Goal: Task Accomplishment & Management: Use online tool/utility

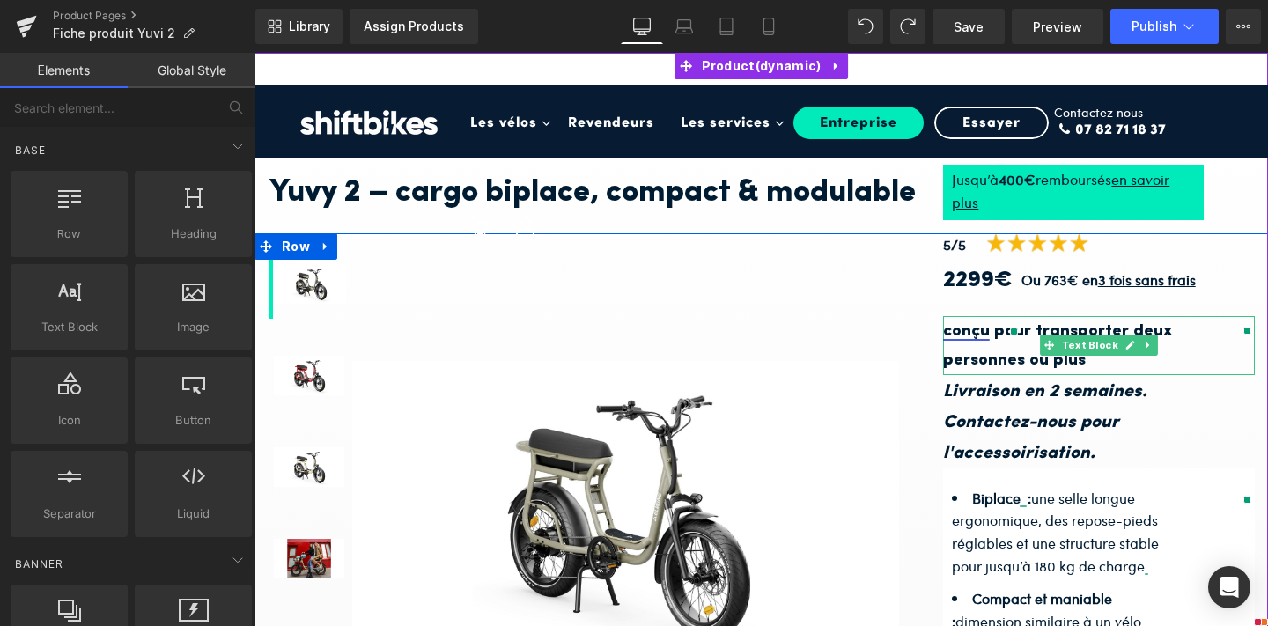
click at [952, 369] on b "conçu pour transporter deux personnes ou plus" at bounding box center [1057, 346] width 229 height 46
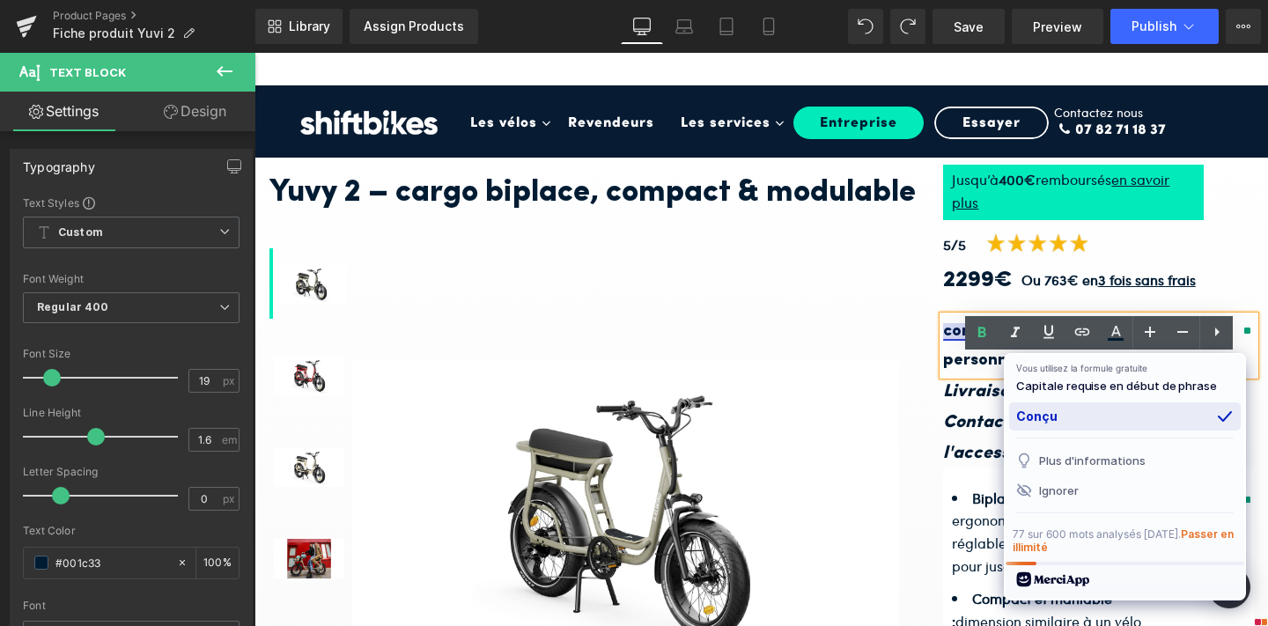
click at [0, 0] on div "Conçu" at bounding box center [0, 0] width 0 height 0
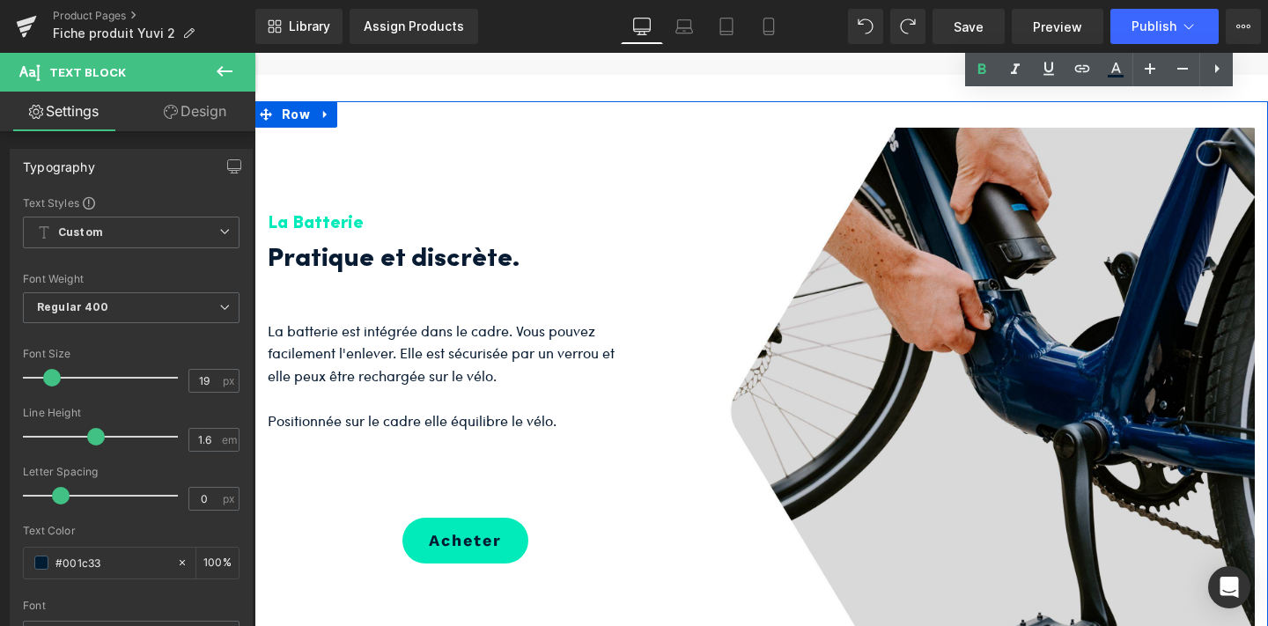
scroll to position [856, 0]
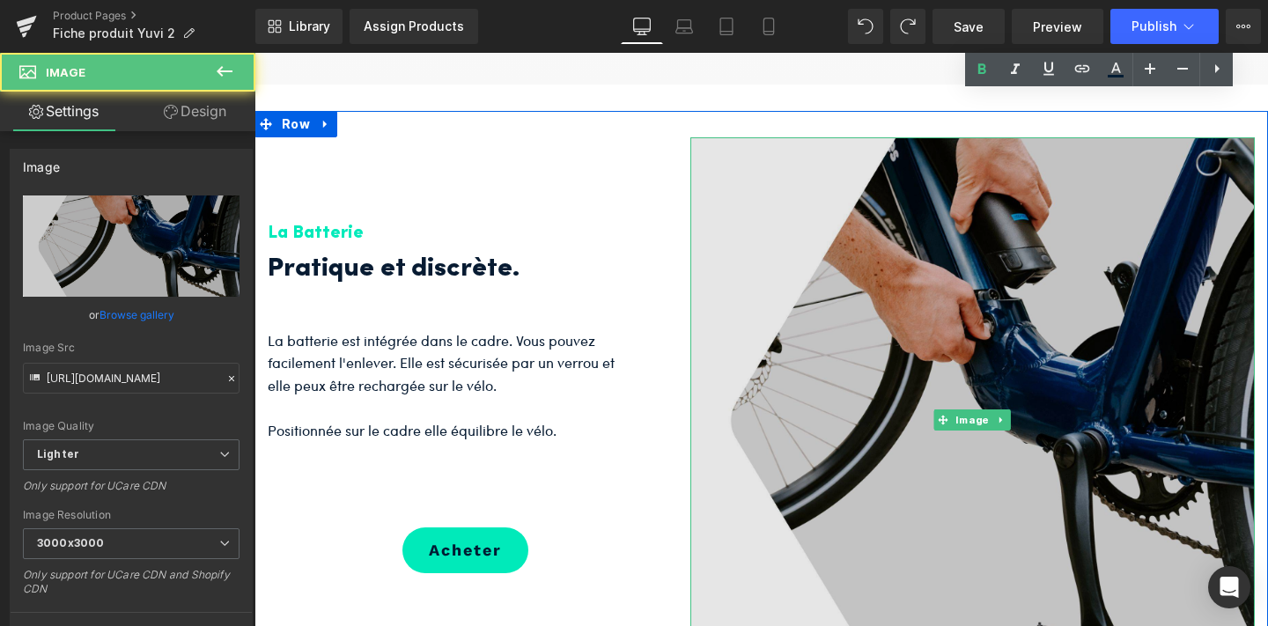
click at [941, 476] on img at bounding box center [972, 419] width 564 height 564
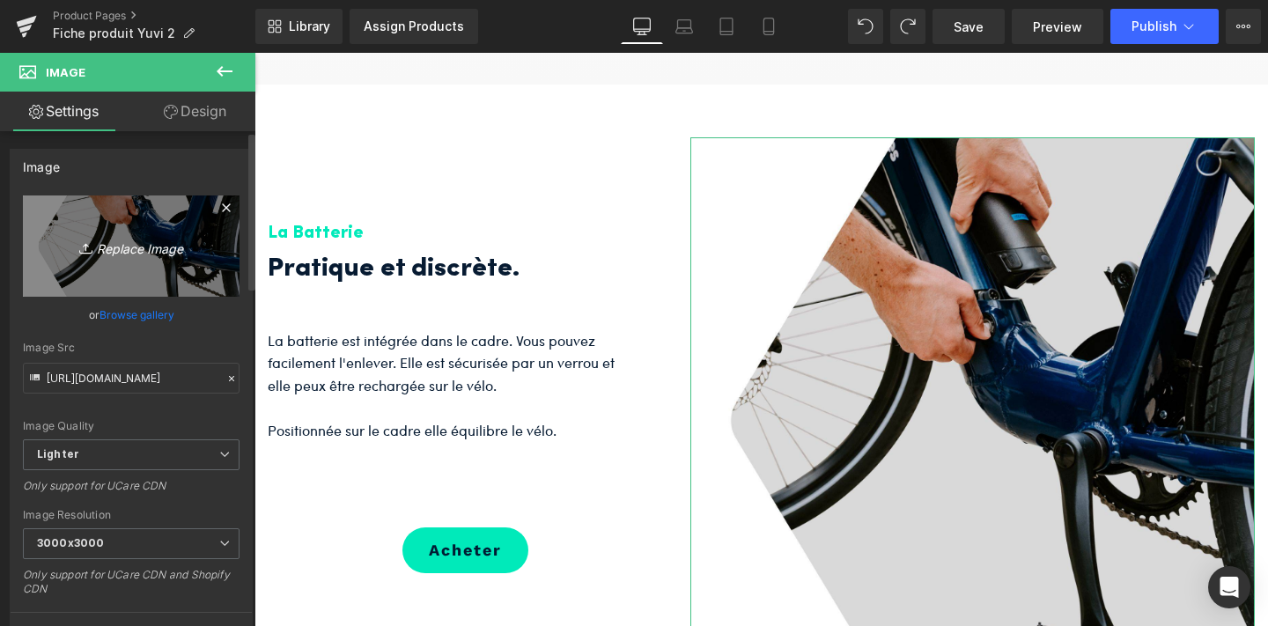
click at [114, 240] on icon "Replace Image" at bounding box center [131, 246] width 141 height 22
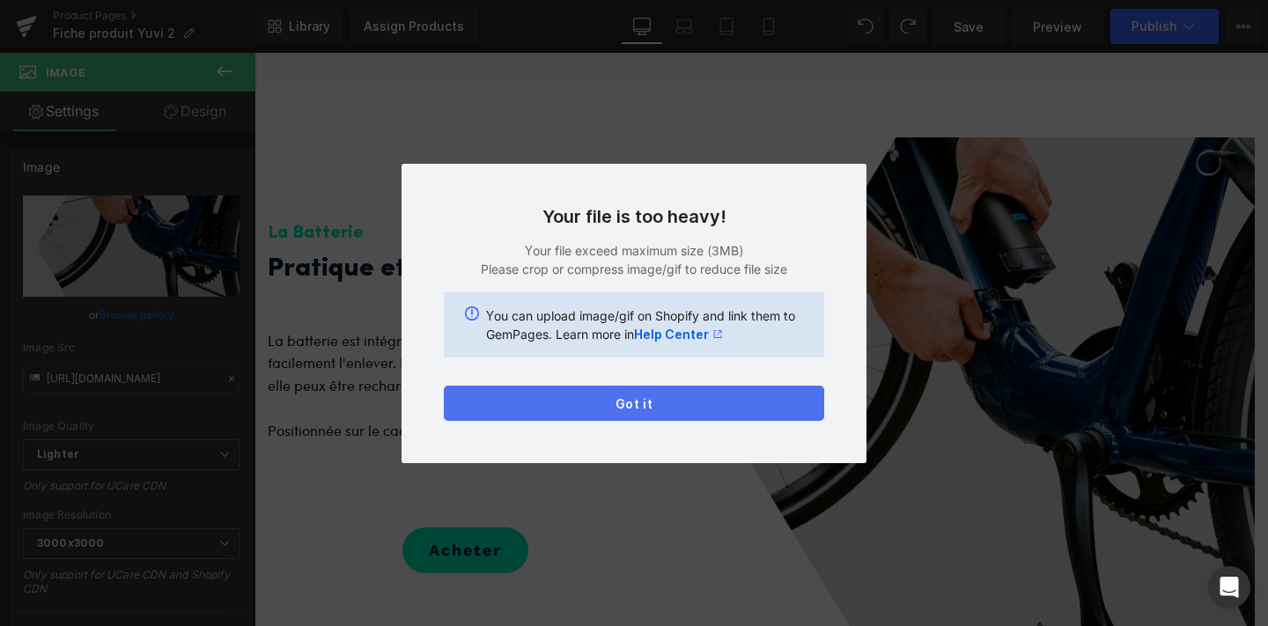
click at [0, 0] on button "Got it" at bounding box center [0, 0] width 0 height 0
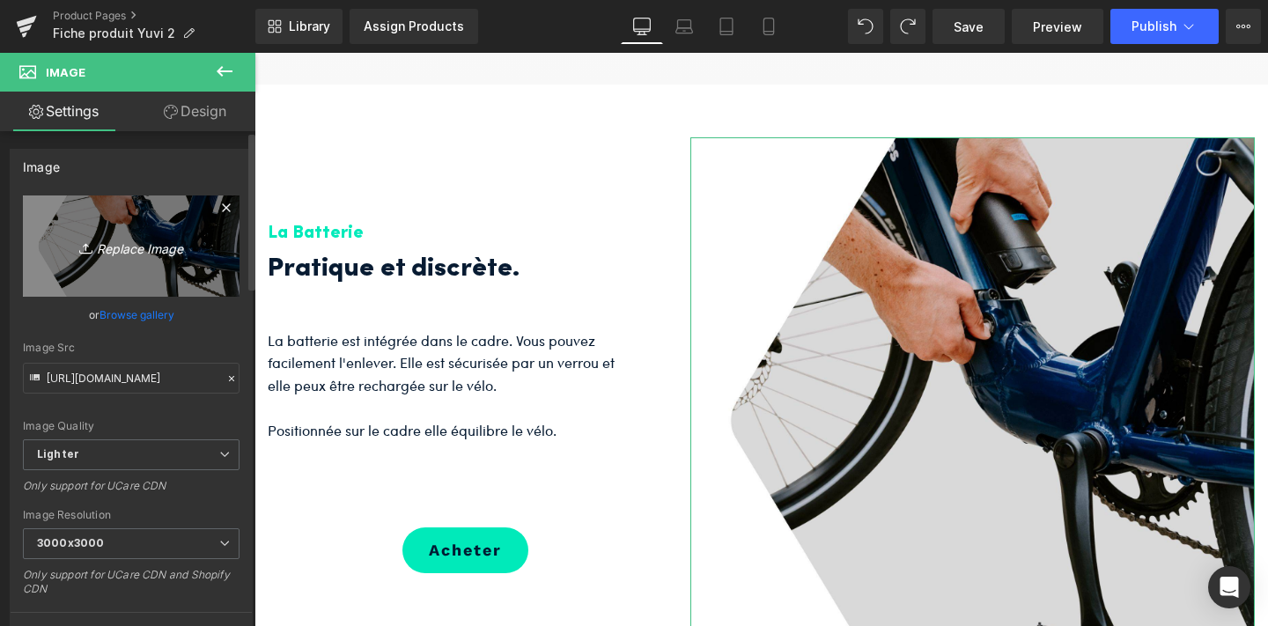
click at [143, 247] on icon "Replace Image" at bounding box center [131, 246] width 141 height 22
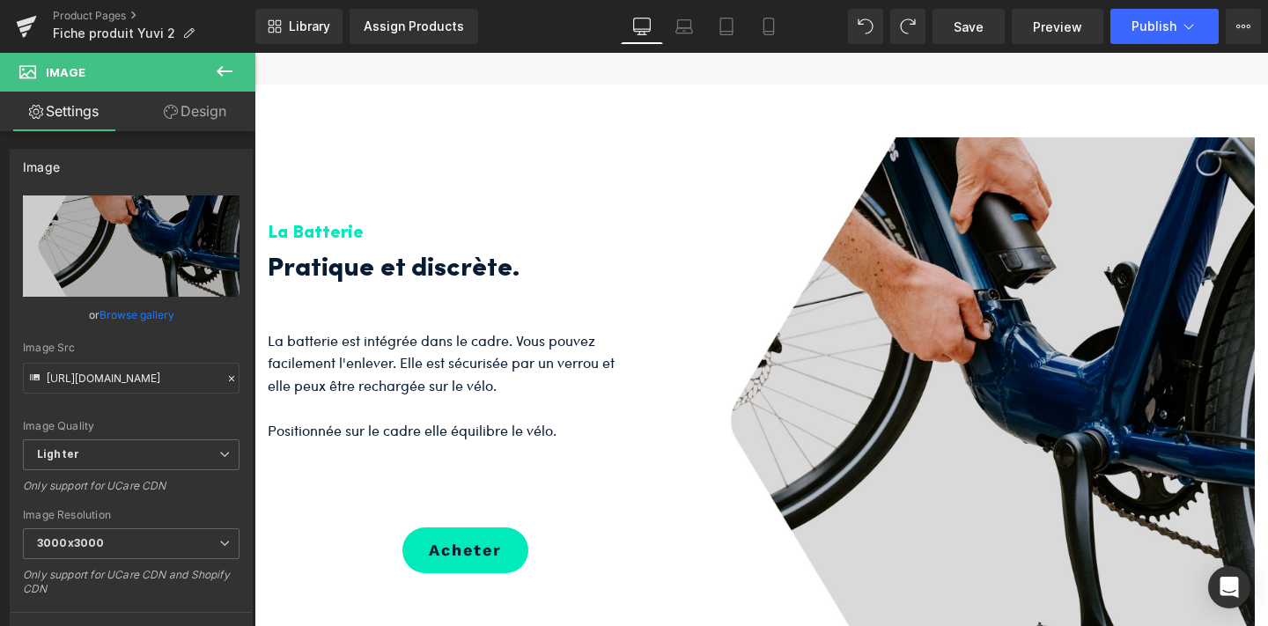
type input "C:\fakepath\2.png"
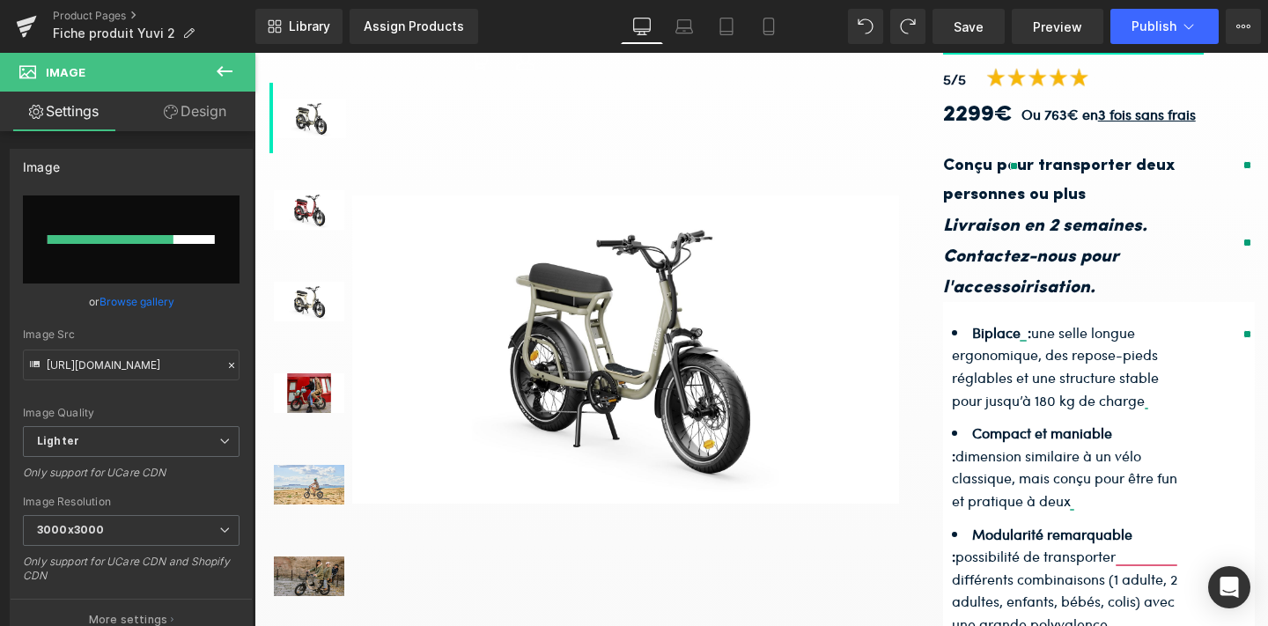
scroll to position [0, 0]
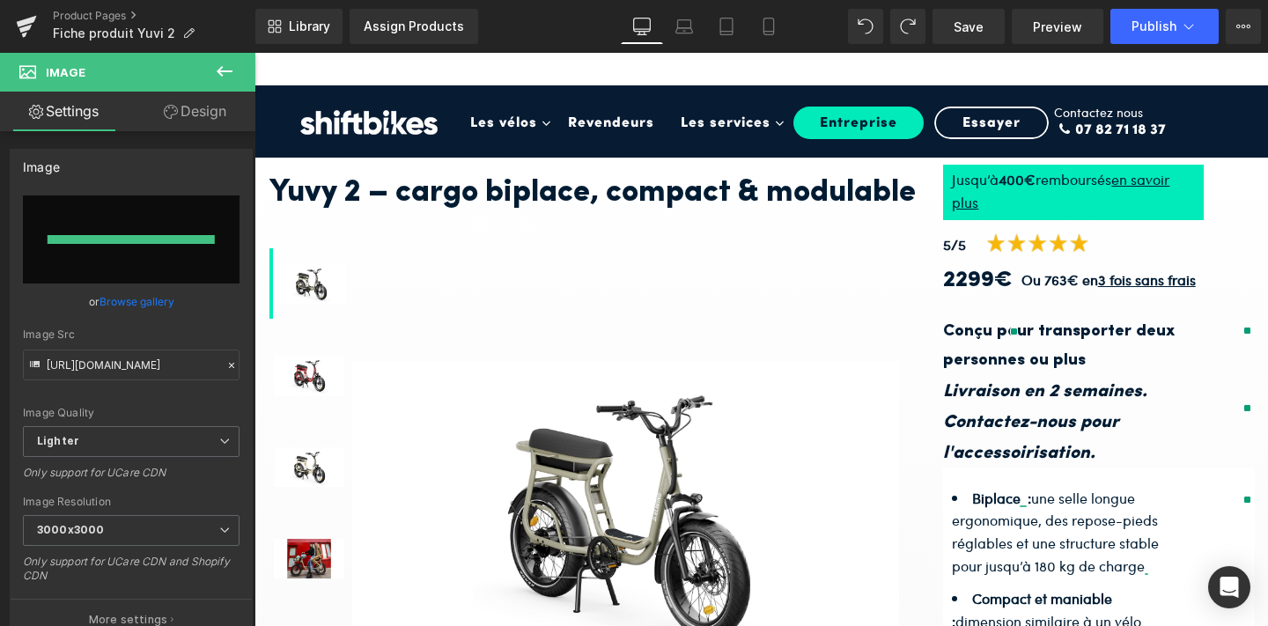
type input "[URL][DOMAIN_NAME]"
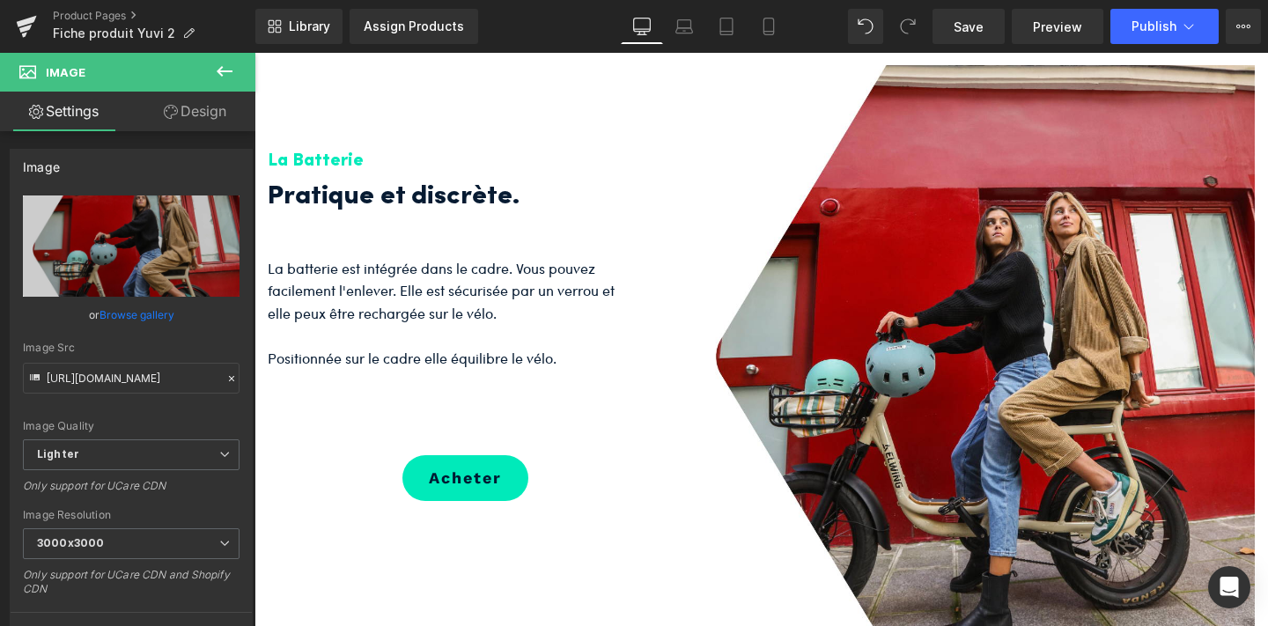
scroll to position [929, 0]
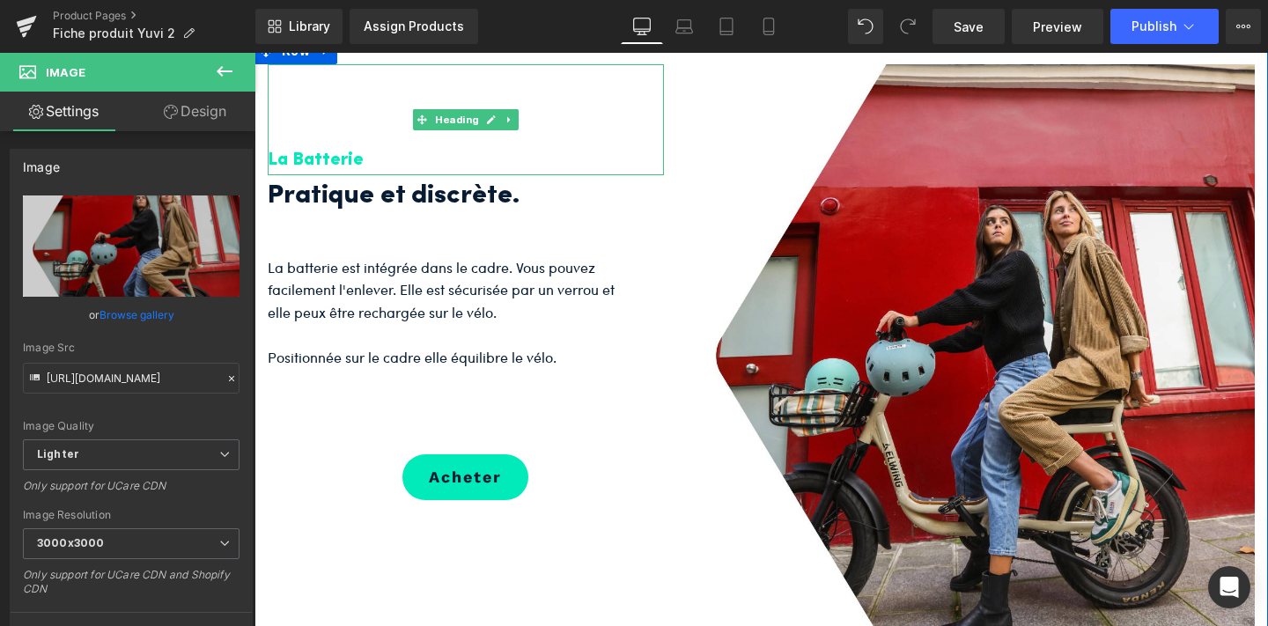
click at [325, 175] on h3 "La Batterie" at bounding box center [466, 160] width 396 height 29
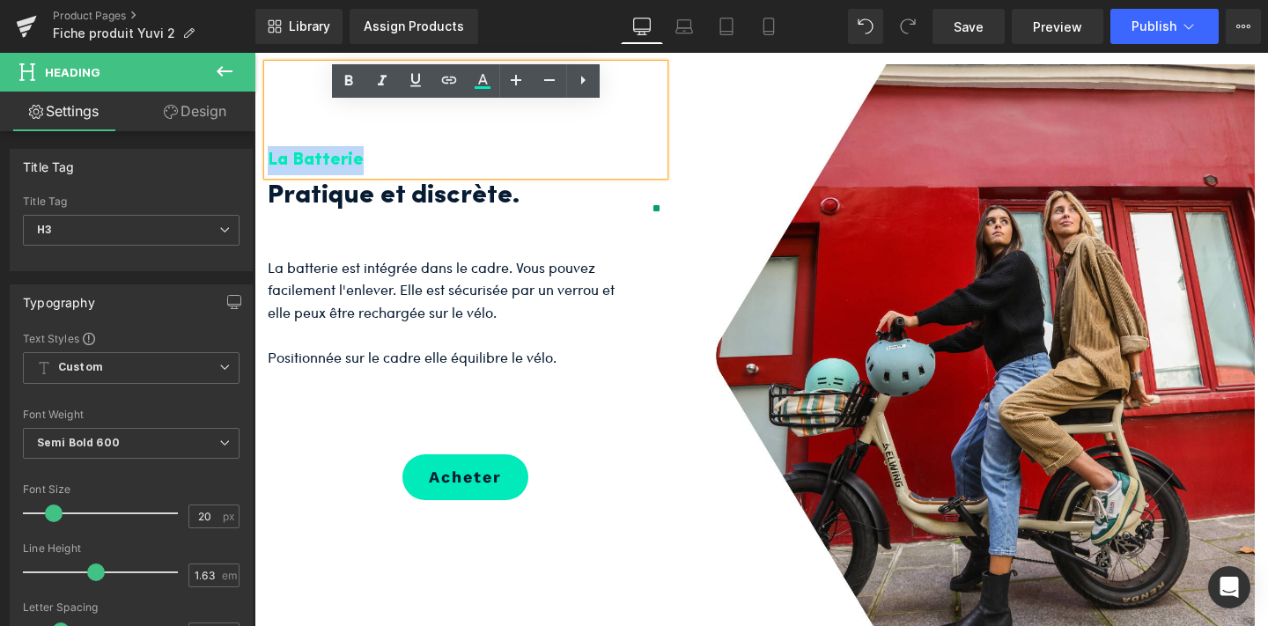
drag, startPoint x: 368, startPoint y: 194, endPoint x: 261, endPoint y: 196, distance: 107.5
click at [261, 196] on div "La Batterie Heading Pratique et discrète. Heading La batterie est intégrée dans…" at bounding box center [466, 295] width 423 height 462
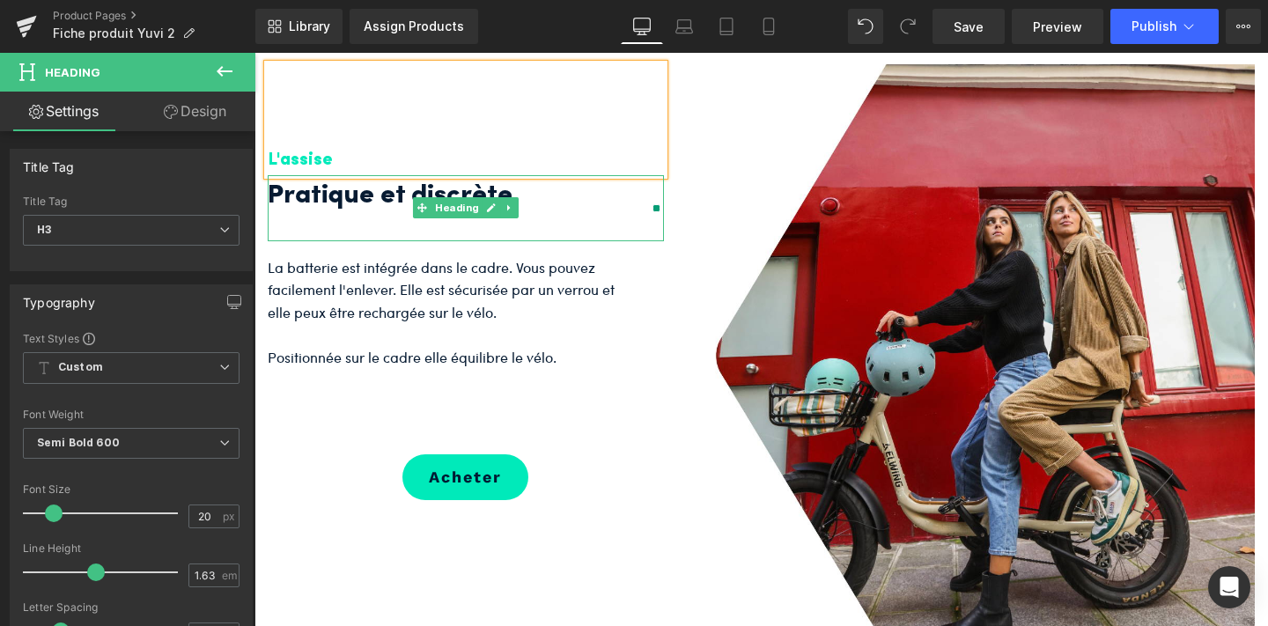
click at [313, 218] on h2 "Pratique et discrète." at bounding box center [453, 196] width 370 height 43
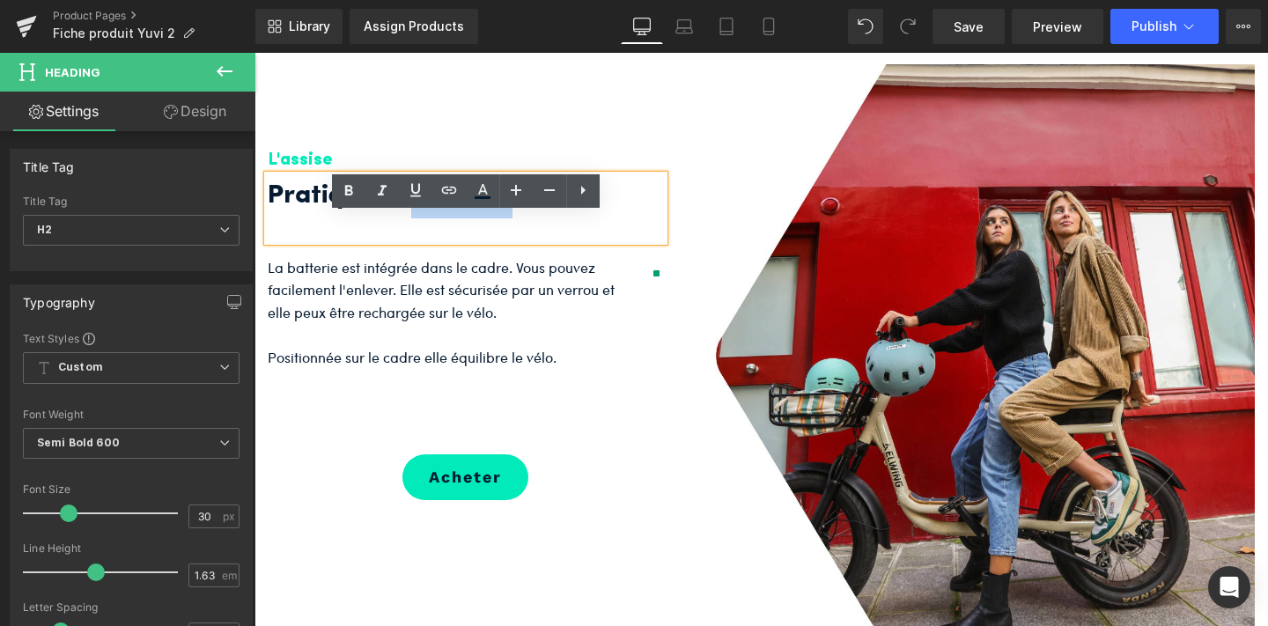
drag, startPoint x: 513, startPoint y: 233, endPoint x: 417, endPoint y: 227, distance: 95.3
click at [417, 218] on h2 "Pratique et discrète." at bounding box center [453, 196] width 370 height 43
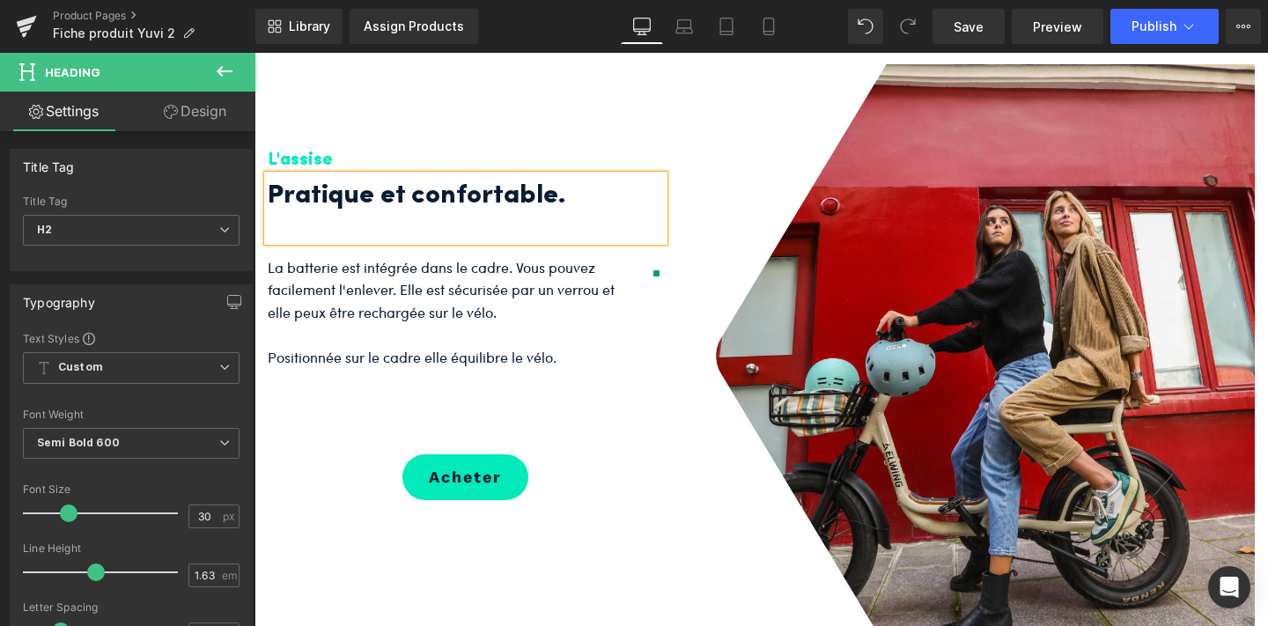
click at [400, 299] on div "La batterie est intégrée dans le cadre. Vous pouvez facilement l'enlever. Elle …" at bounding box center [466, 324] width 396 height 136
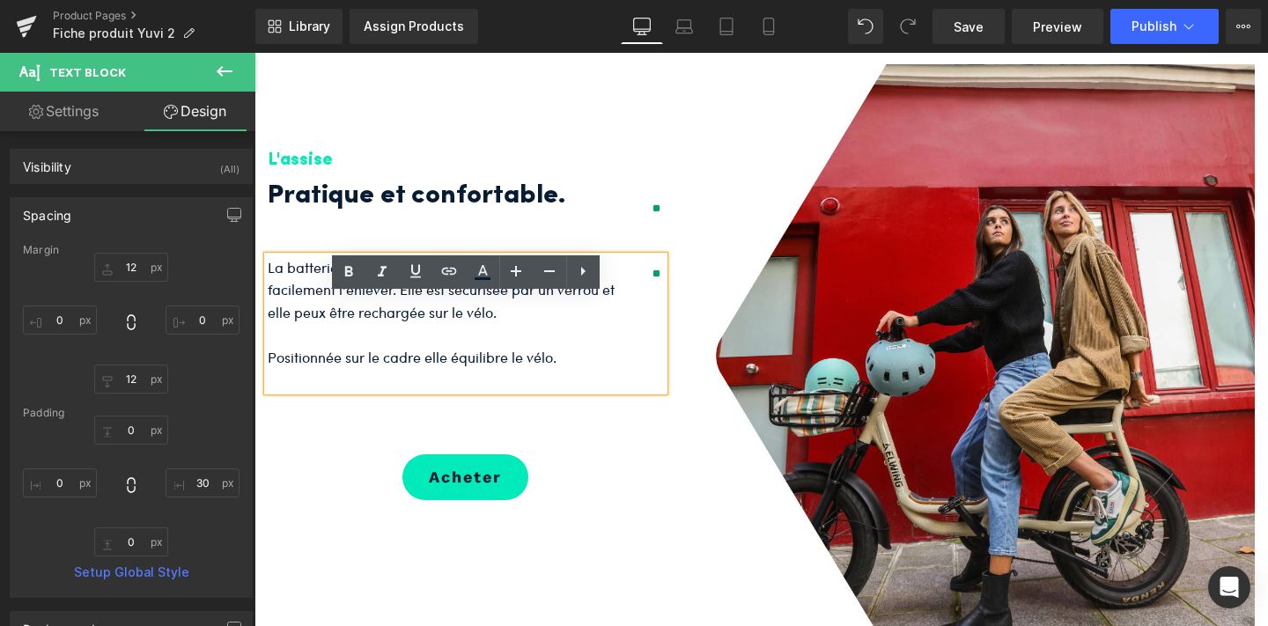
click at [455, 369] on p "Positionnée sur le cadre elle équilibre le vélo." at bounding box center [453, 357] width 370 height 23
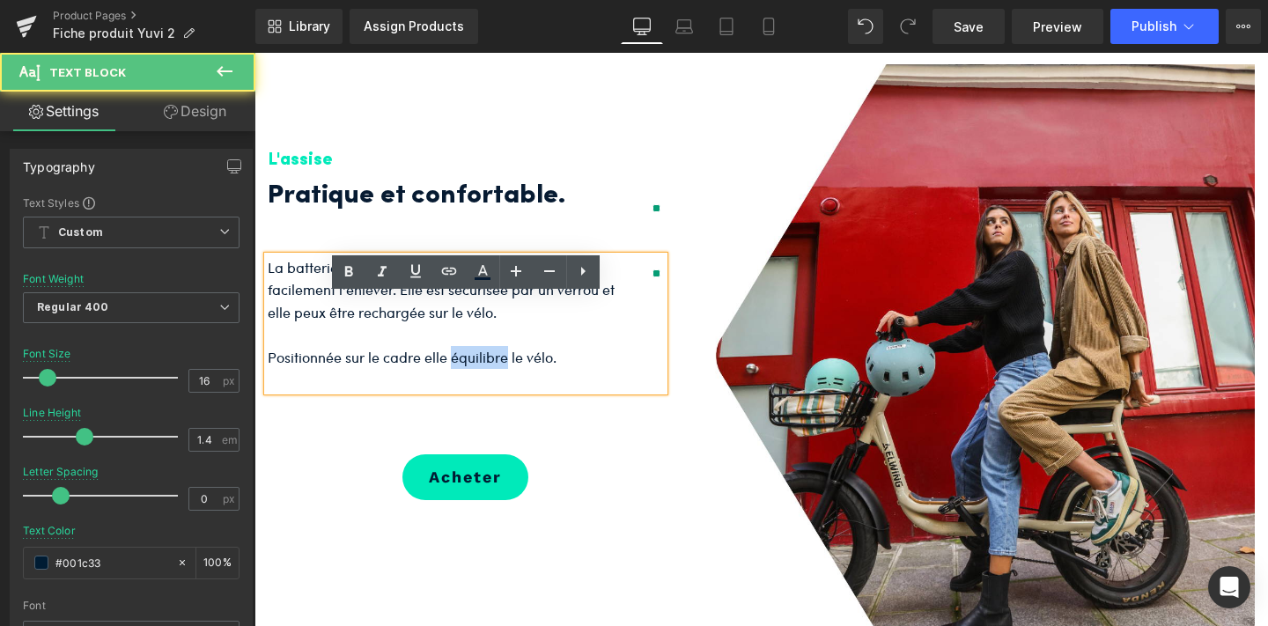
click at [455, 369] on p "Positionnée sur le cadre elle équilibre le vélo." at bounding box center [453, 357] width 370 height 23
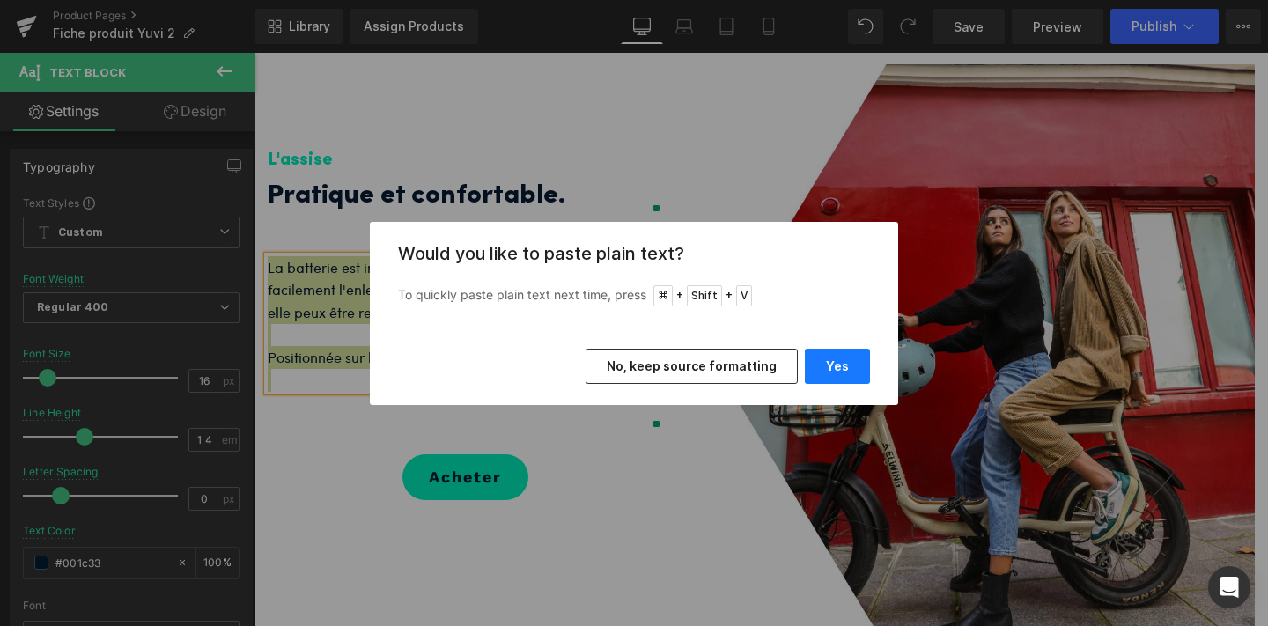
click at [810, 362] on button "Yes" at bounding box center [837, 366] width 65 height 35
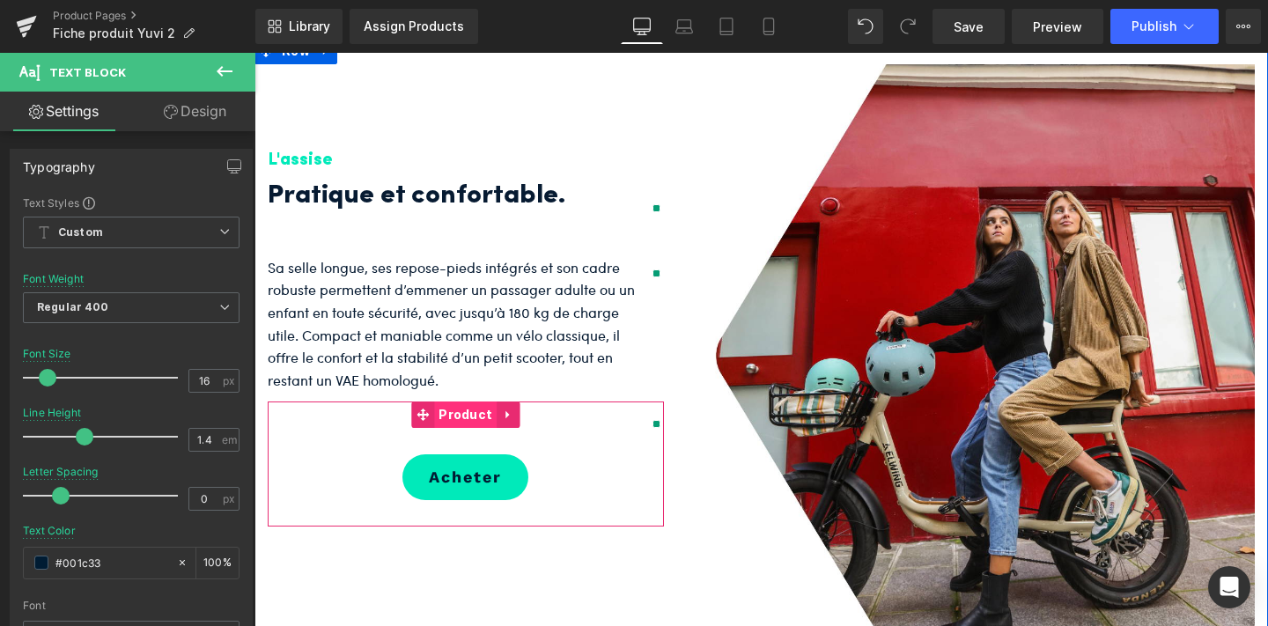
click at [461, 428] on span "Product" at bounding box center [465, 415] width 63 height 26
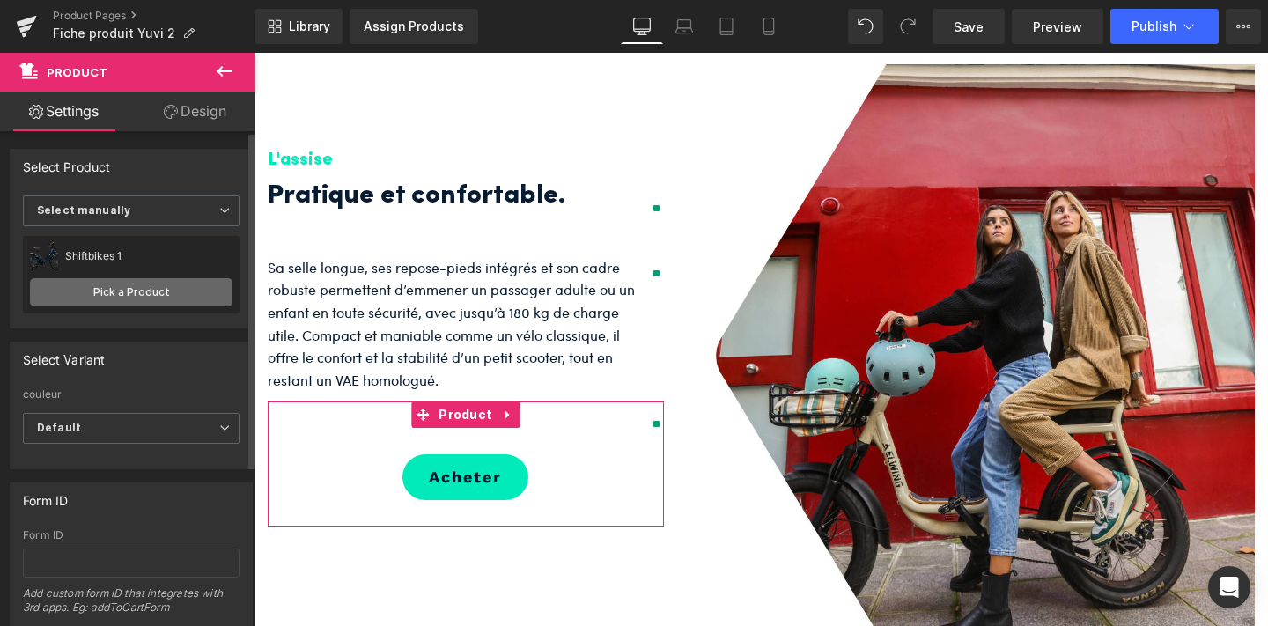
click at [163, 297] on link "Pick a Product" at bounding box center [131, 292] width 203 height 28
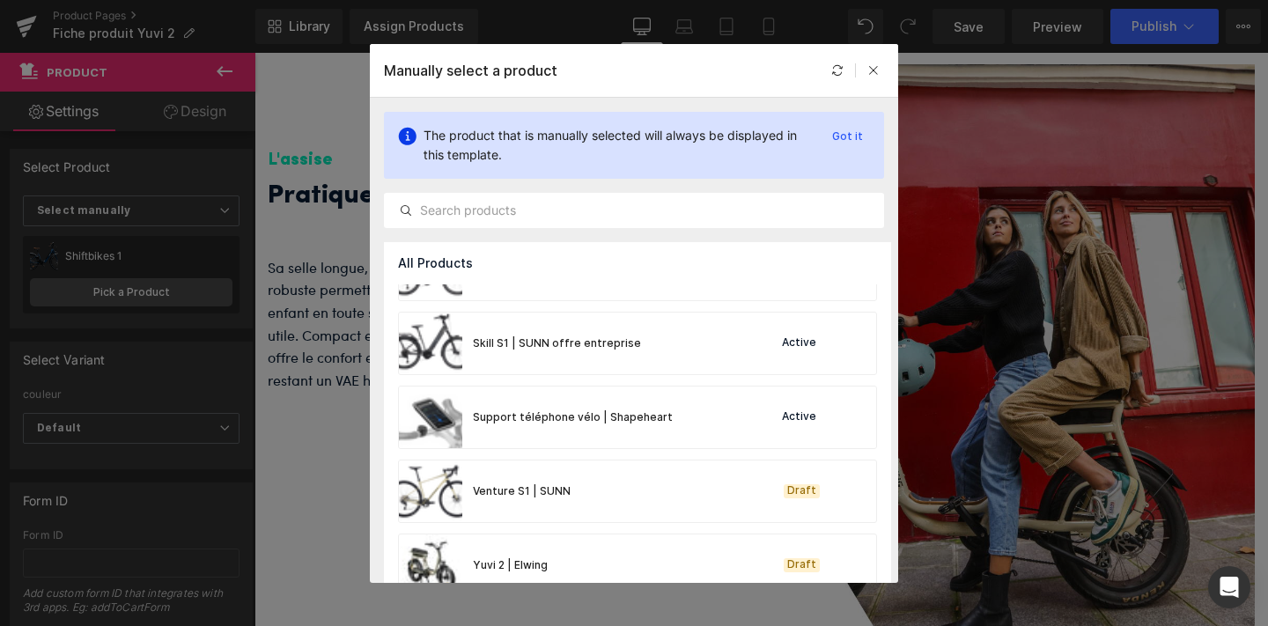
scroll to position [1776, 0]
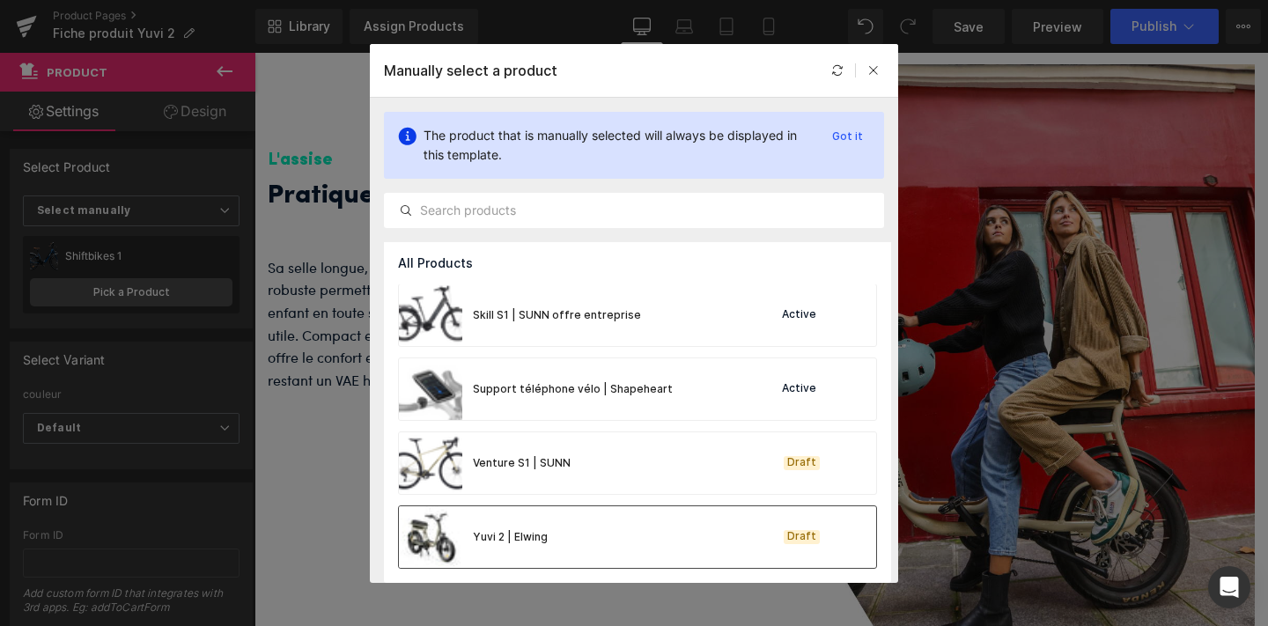
click at [0, 0] on div "Yuvi 2 | Elwing Draft" at bounding box center [0, 0] width 0 height 0
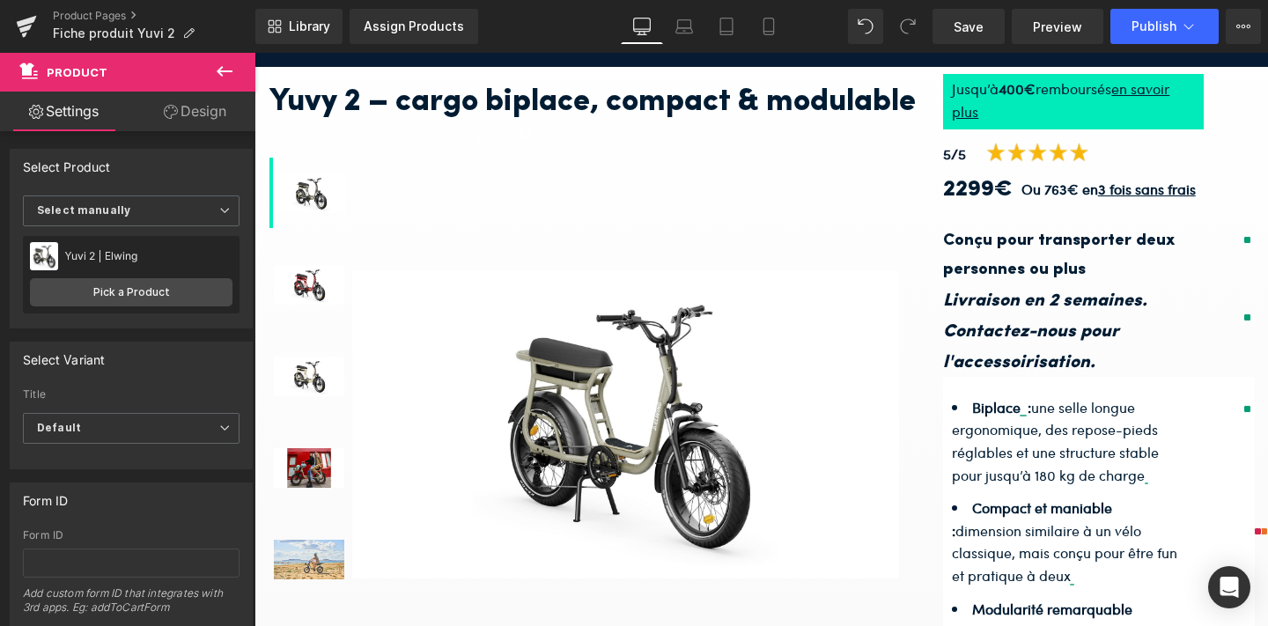
scroll to position [0, 0]
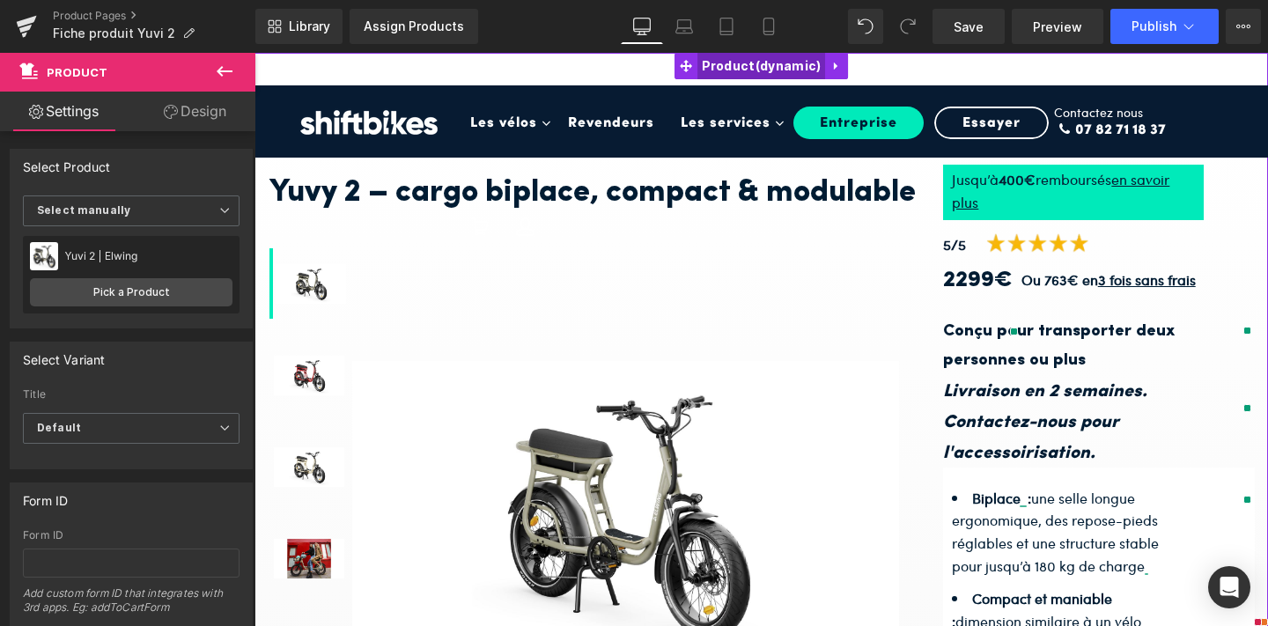
click at [740, 56] on span "Product" at bounding box center [761, 66] width 129 height 26
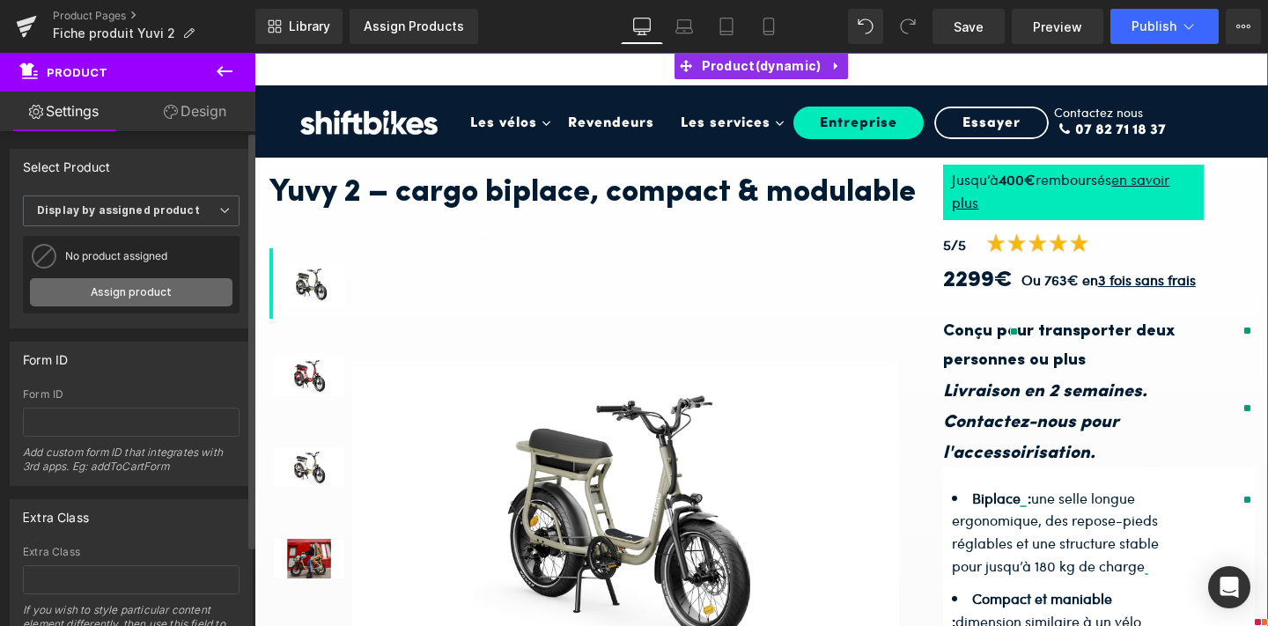
click at [148, 294] on link "Assign product" at bounding box center [131, 292] width 203 height 28
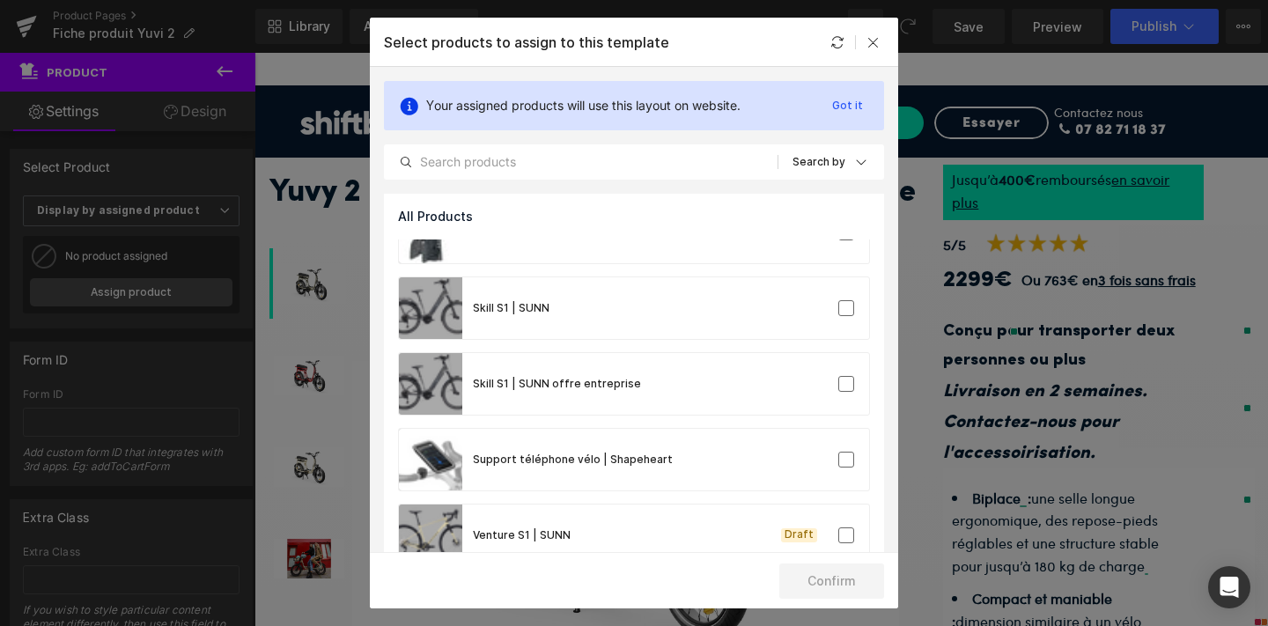
scroll to position [1820, 0]
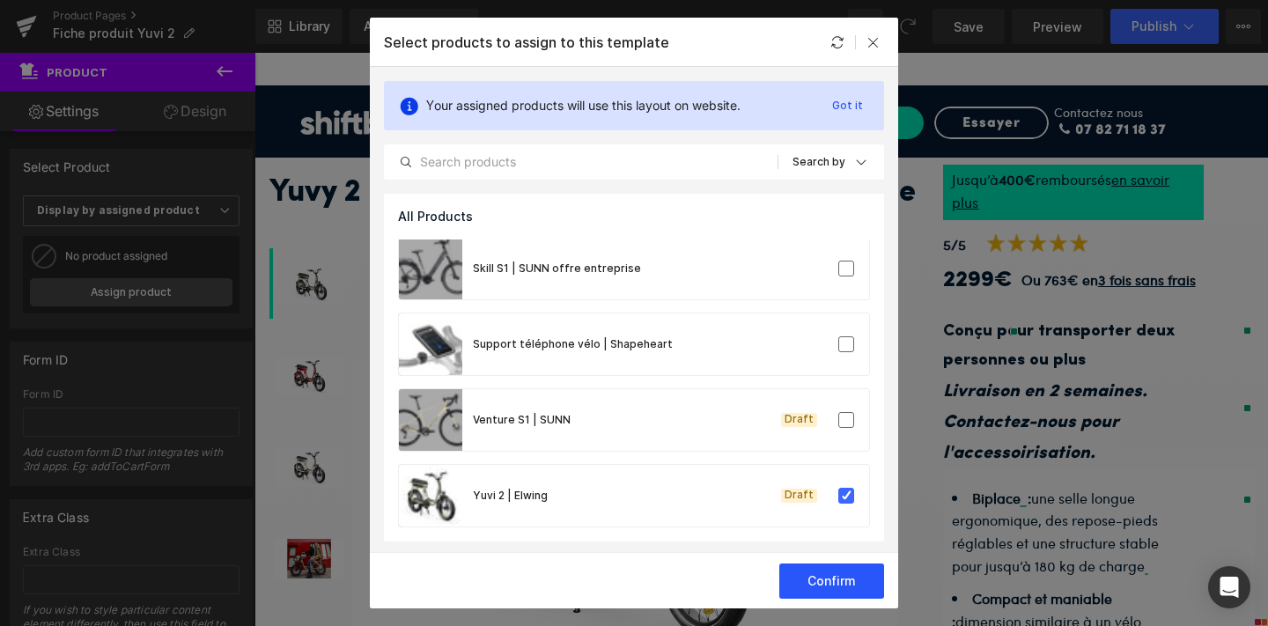
click at [0, 0] on button "Confirm" at bounding box center [0, 0] width 0 height 0
click at [0, 0] on button "Success" at bounding box center [0, 0] width 0 height 0
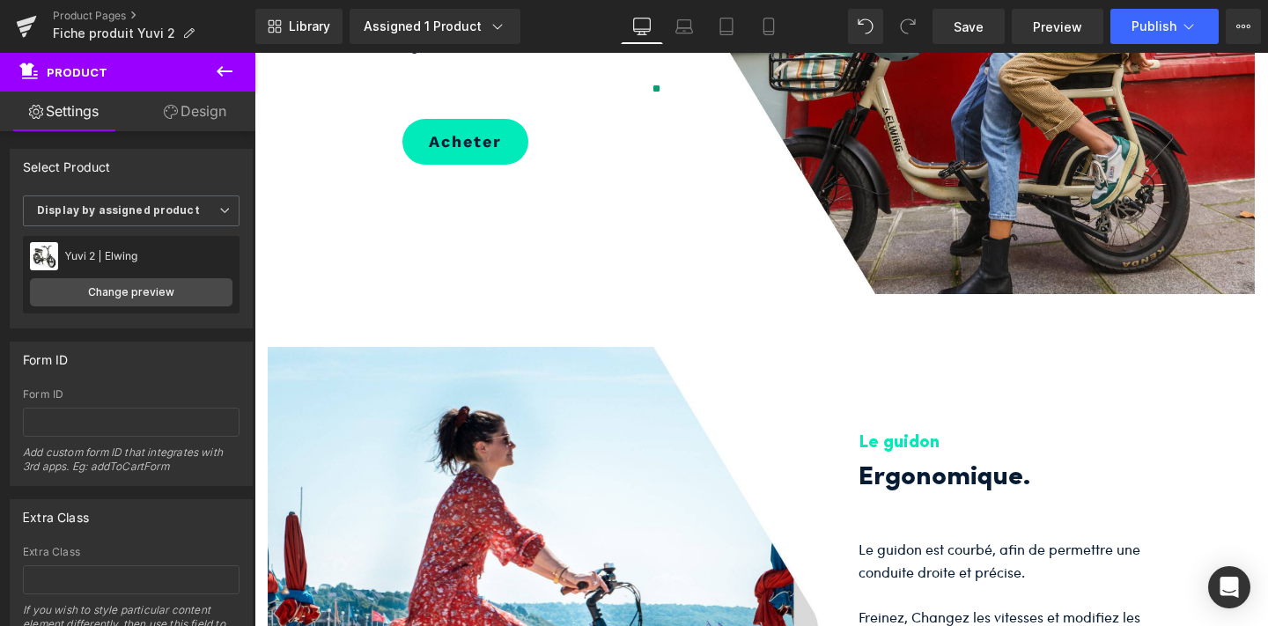
scroll to position [1396, 0]
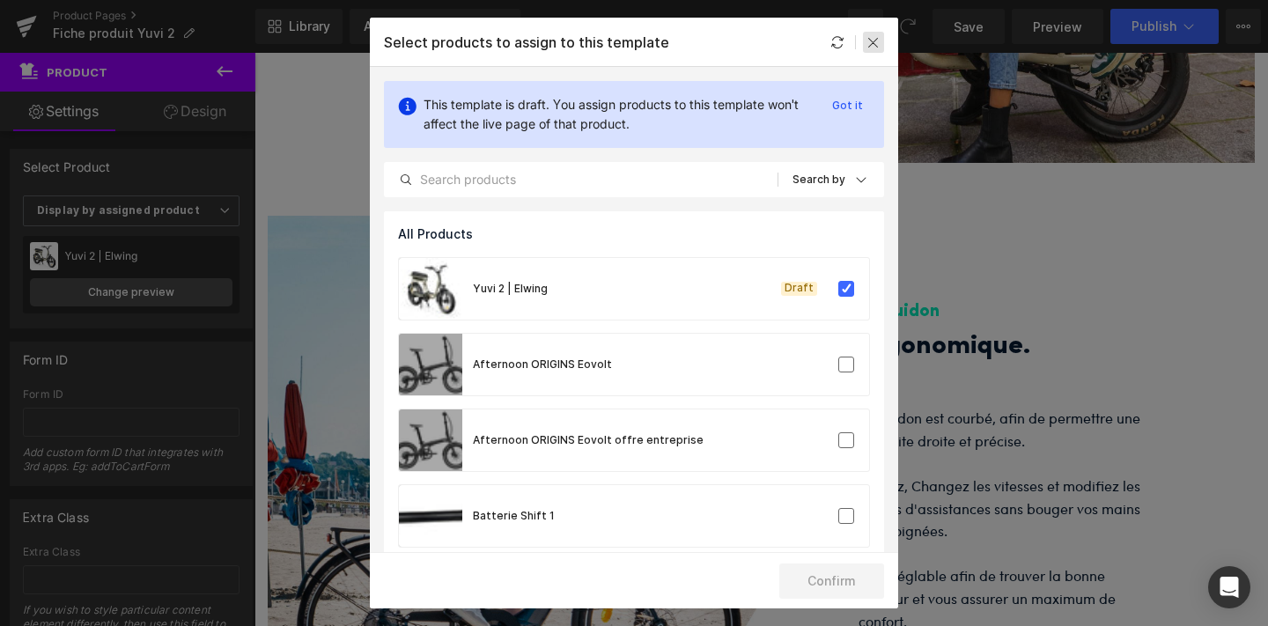
click at [874, 37] on icon at bounding box center [874, 42] width 14 height 14
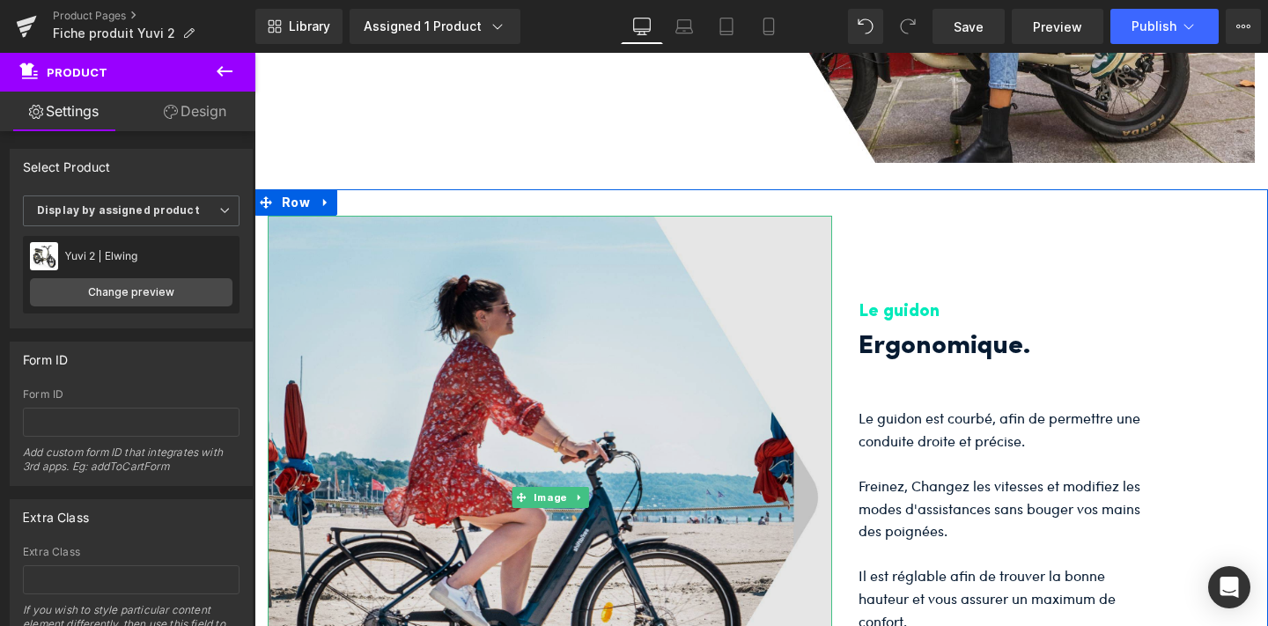
click at [552, 463] on img at bounding box center [550, 498] width 564 height 564
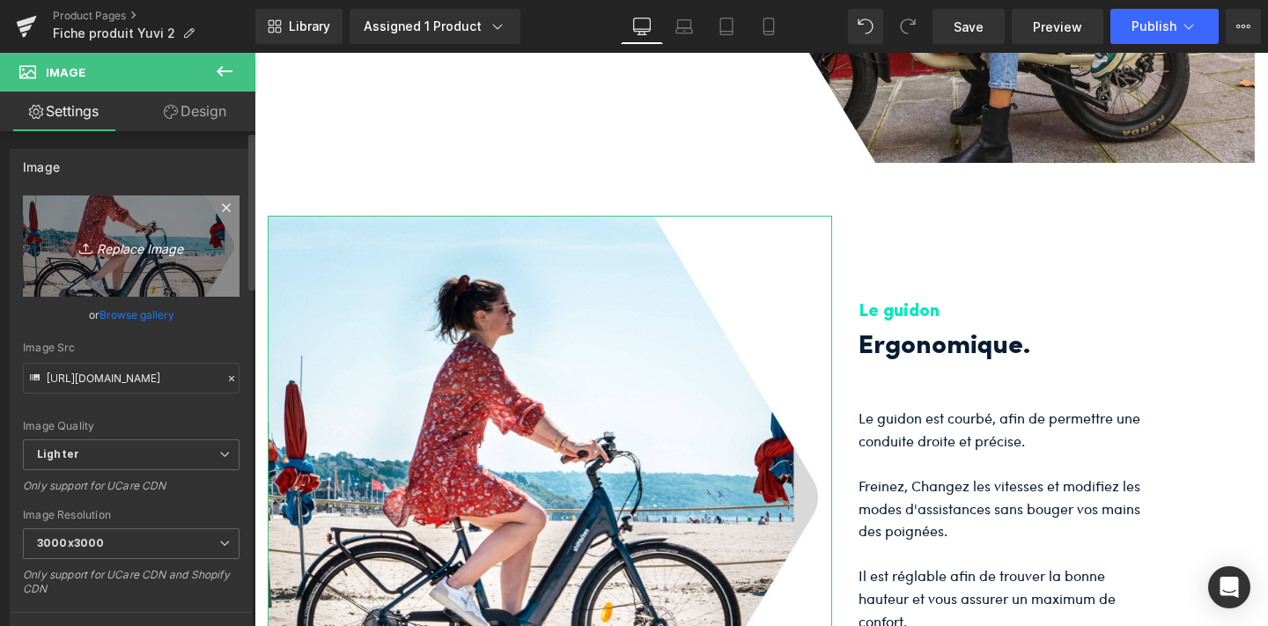
click at [152, 252] on icon "Replace Image" at bounding box center [131, 246] width 141 height 22
type input "C:\fakepath\1.png"
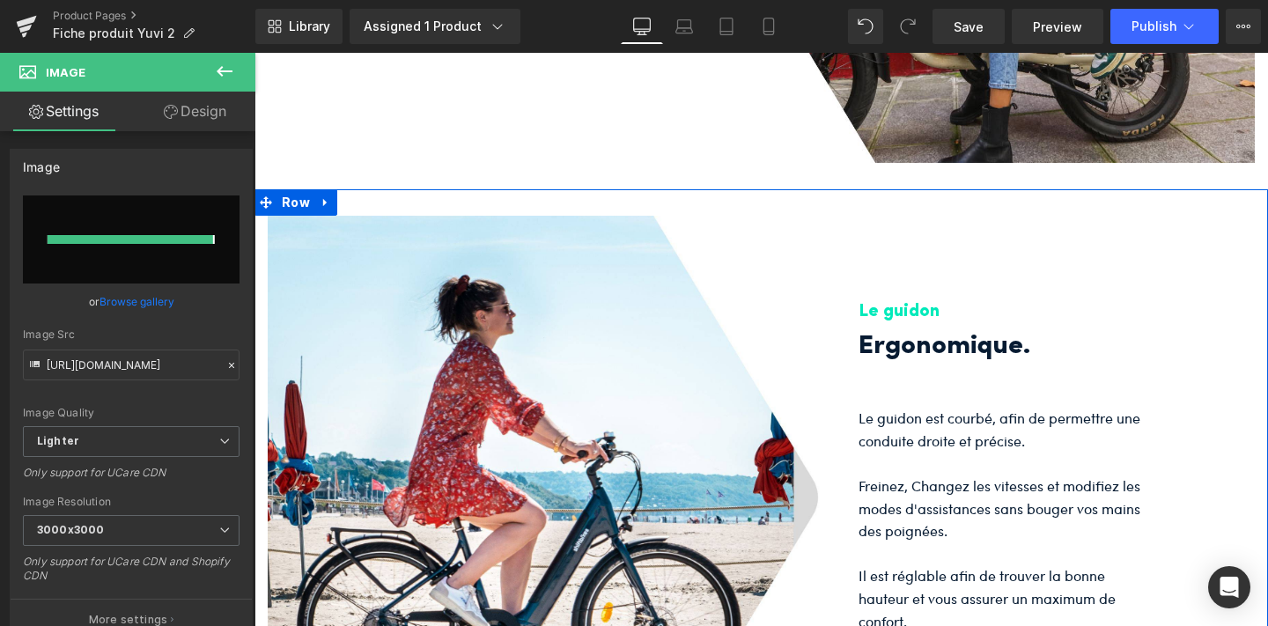
type input "[URL][DOMAIN_NAME]"
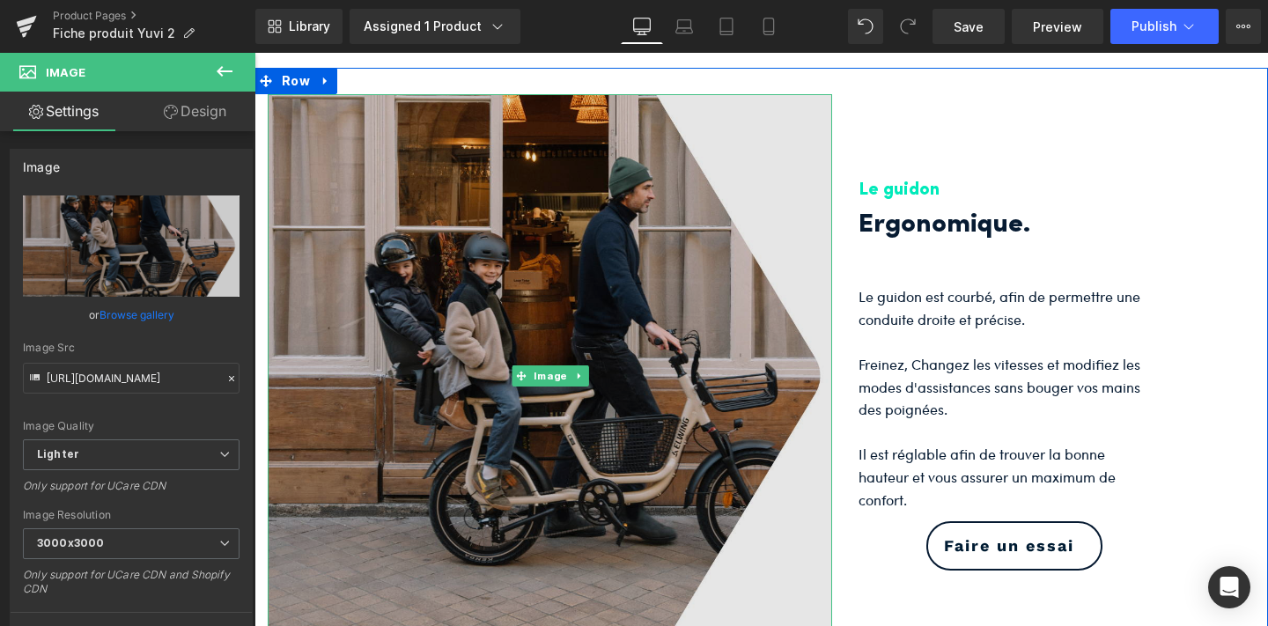
scroll to position [1524, 0]
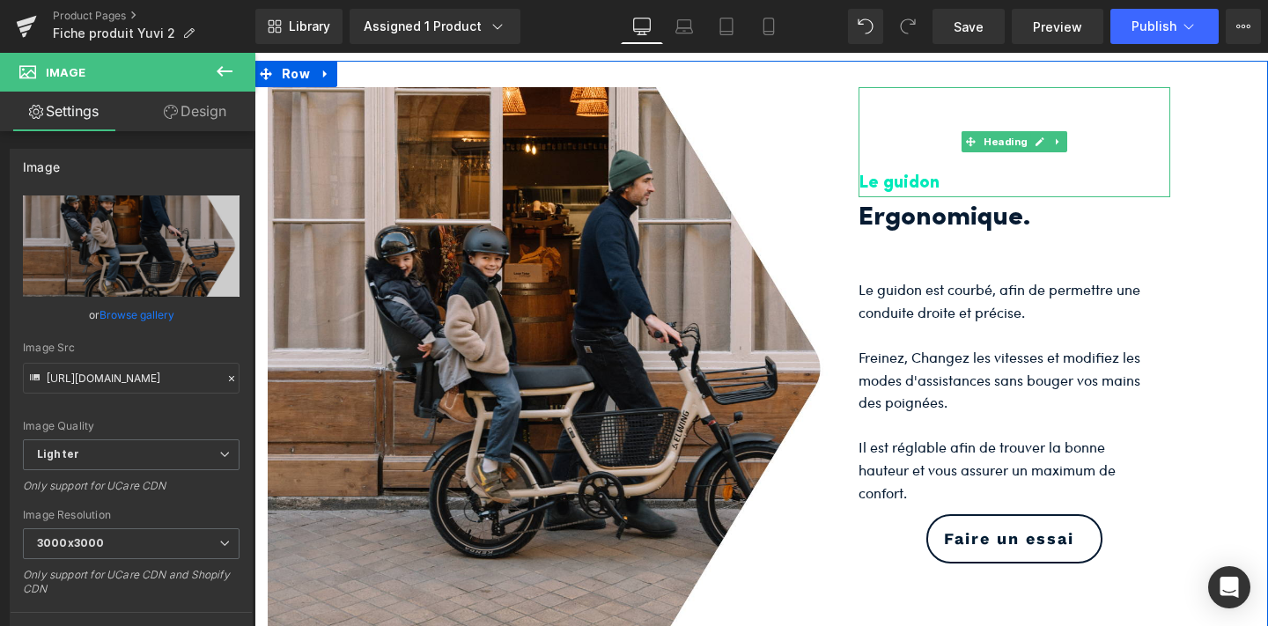
click at [896, 198] on h3 "Le guidon" at bounding box center [1015, 183] width 312 height 29
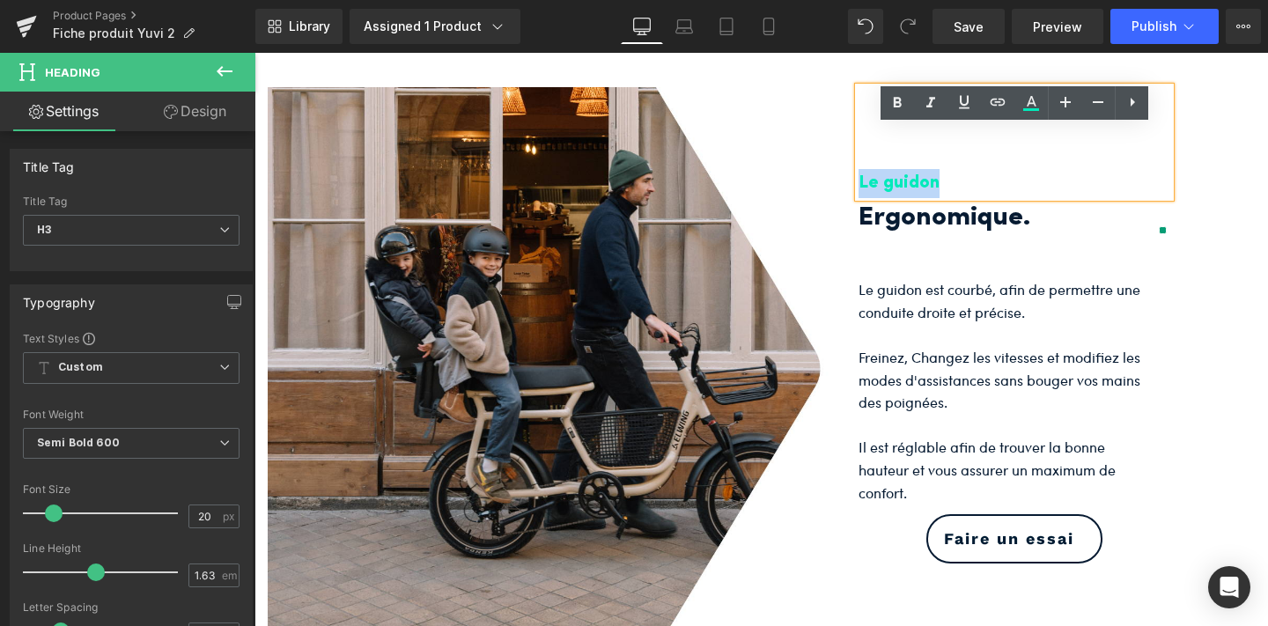
drag, startPoint x: 951, startPoint y: 221, endPoint x: 862, endPoint y: 217, distance: 89.1
click at [862, 198] on h3 "Le guidon" at bounding box center [1015, 183] width 312 height 29
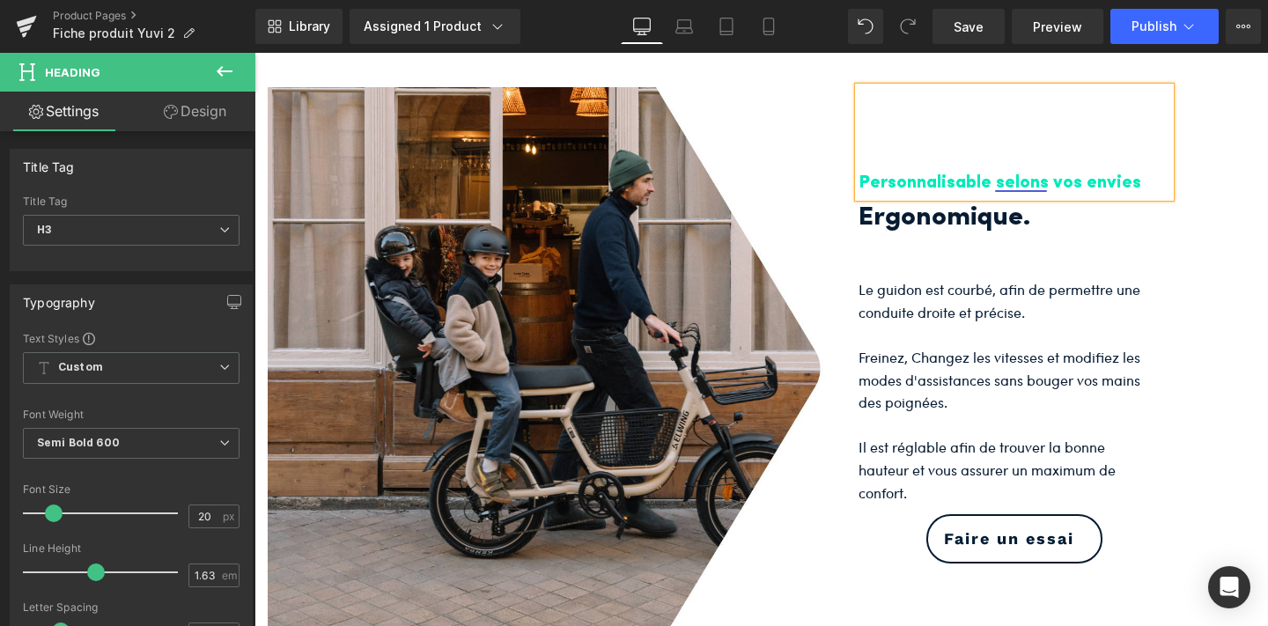
click at [1024, 198] on h3 "Personnalisable selons vos envies" at bounding box center [1015, 183] width 312 height 29
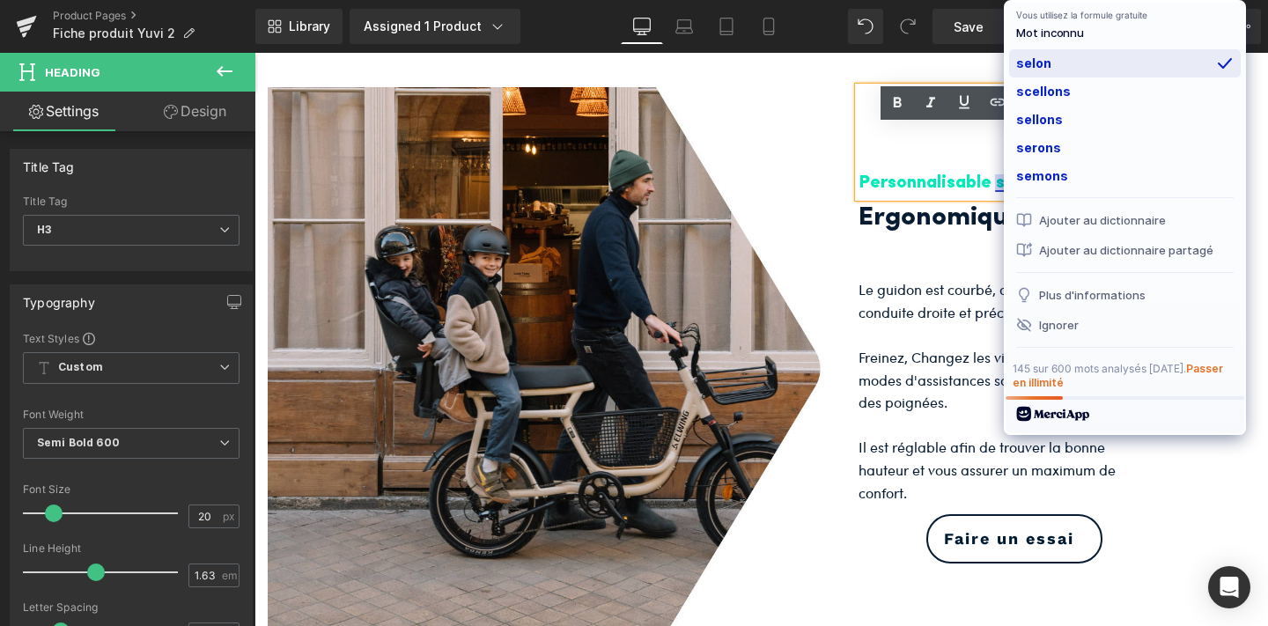
click at [0, 0] on div "selon" at bounding box center [0, 0] width 0 height 0
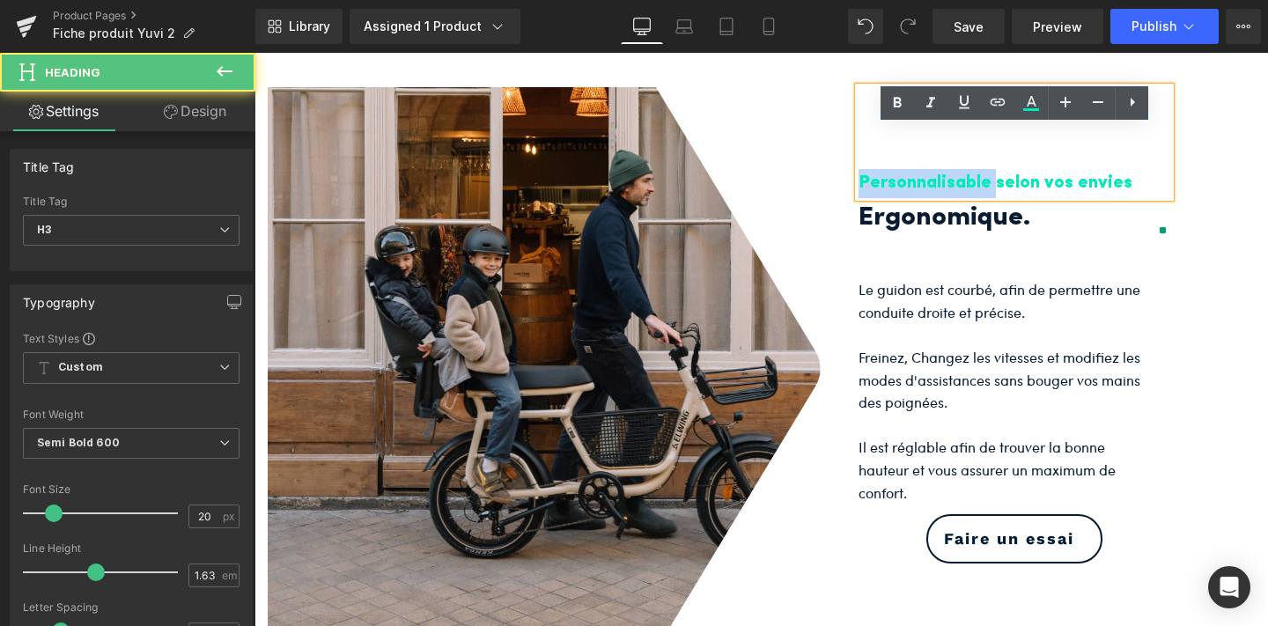
drag, startPoint x: 994, startPoint y: 218, endPoint x: 859, endPoint y: 218, distance: 135.6
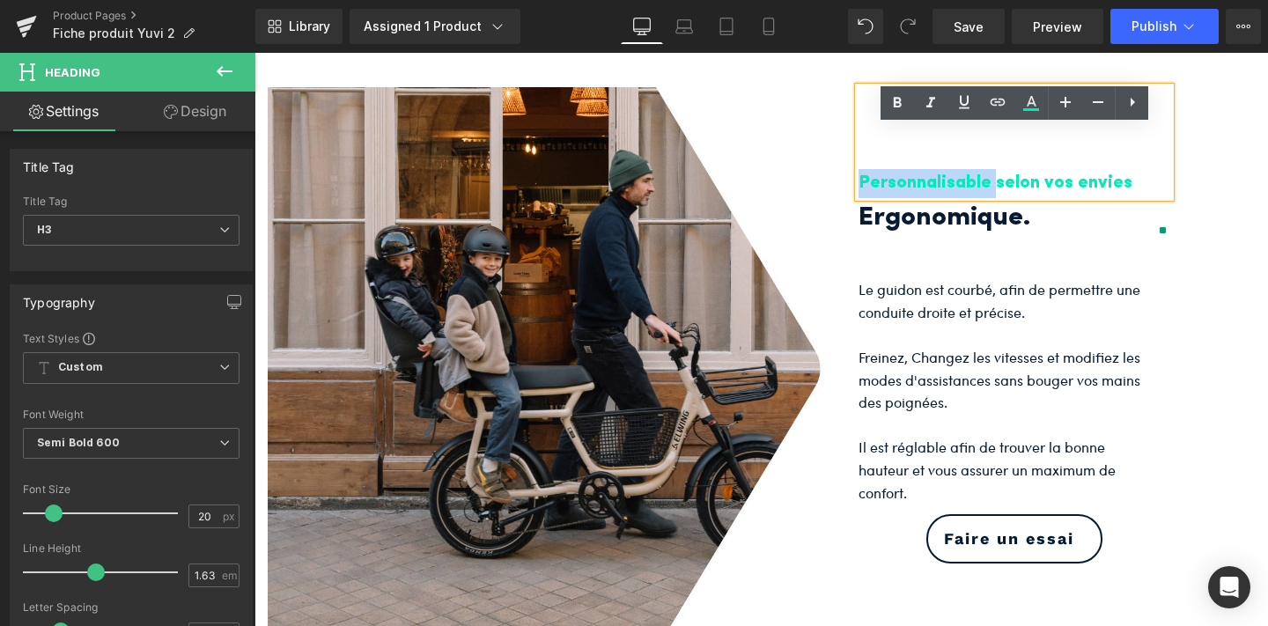
click at [859, 198] on h3 "Personnalisable selon vos envies" at bounding box center [1015, 183] width 312 height 29
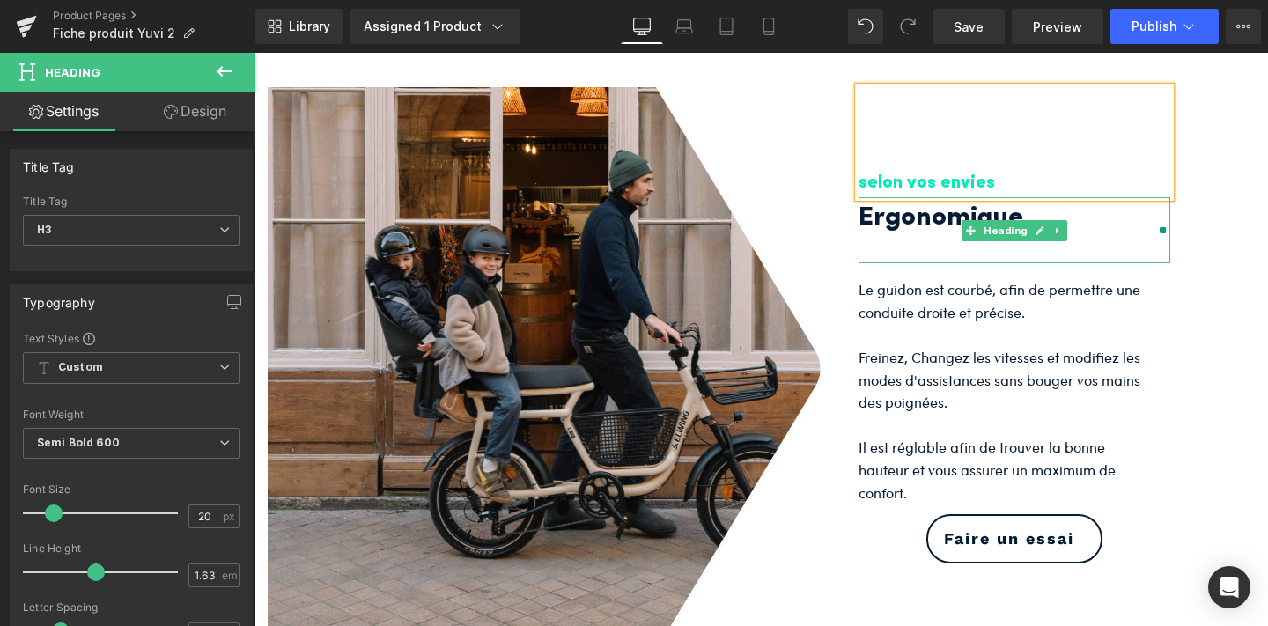
click at [887, 240] on h2 "Ergonomique." at bounding box center [1001, 218] width 285 height 43
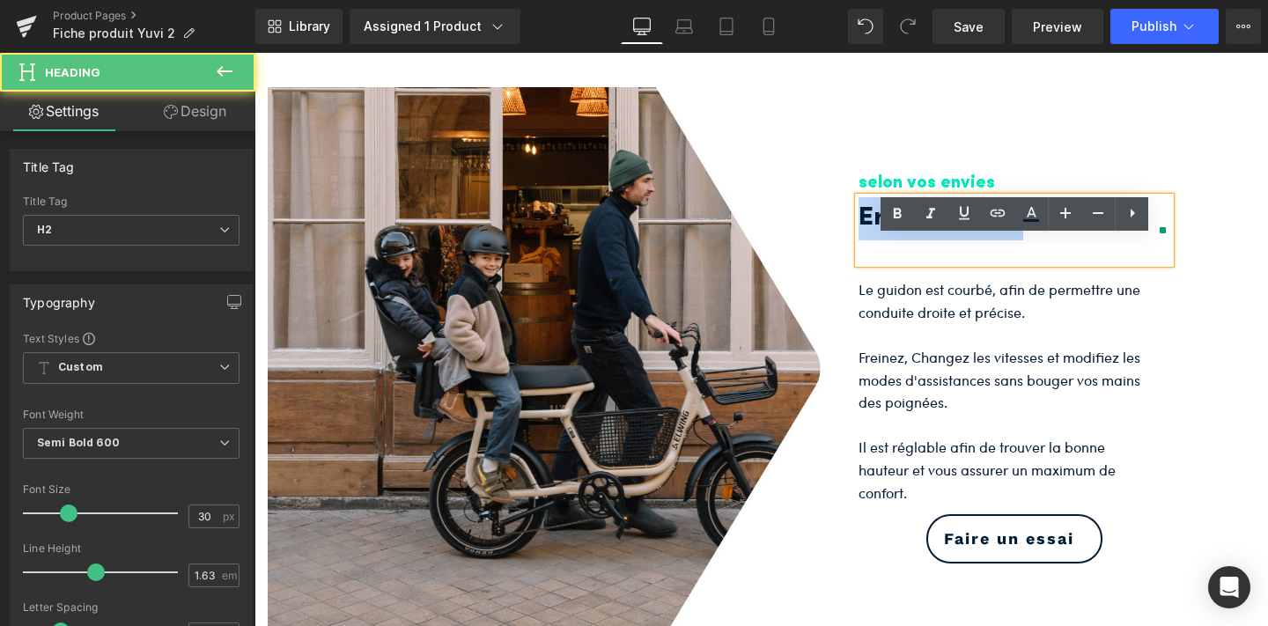
click at [887, 240] on h2 "Ergonomique." at bounding box center [1001, 218] width 285 height 43
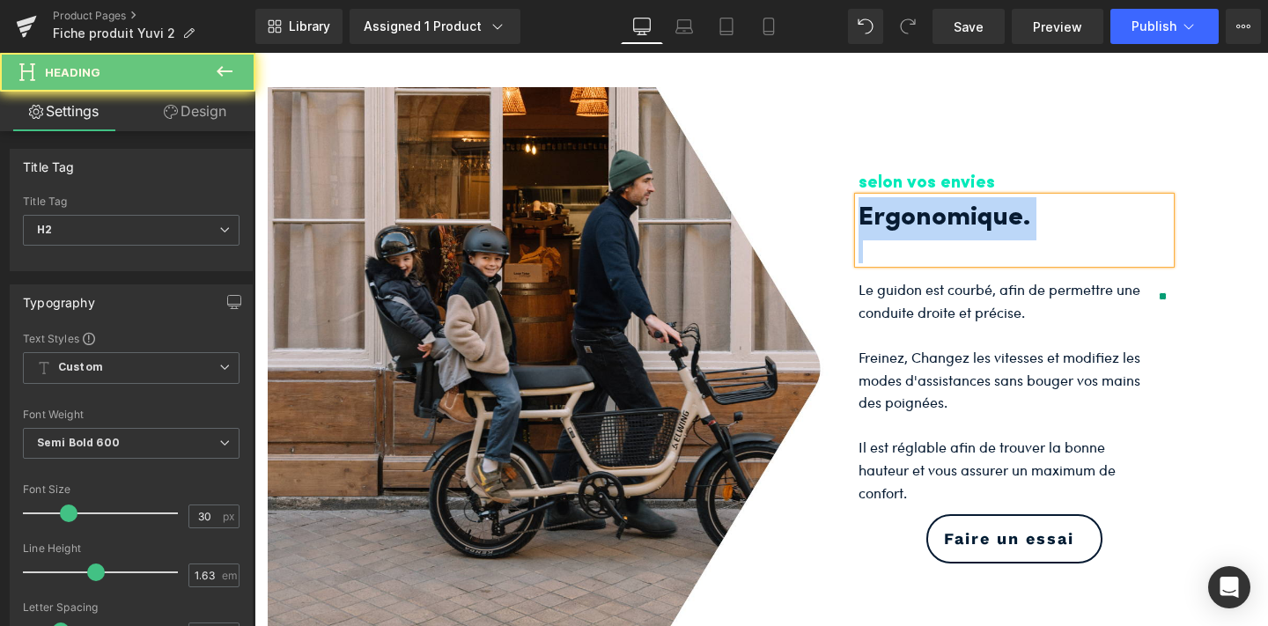
paste div
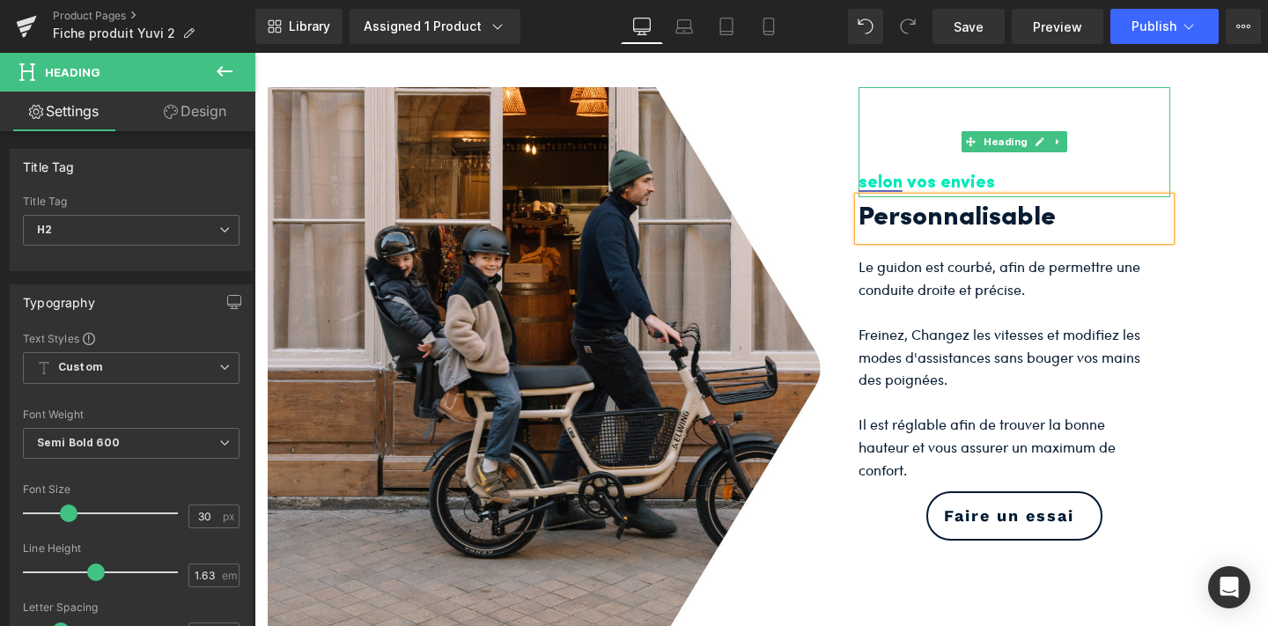
click at [869, 198] on h3 "selon vos envies" at bounding box center [1015, 183] width 312 height 29
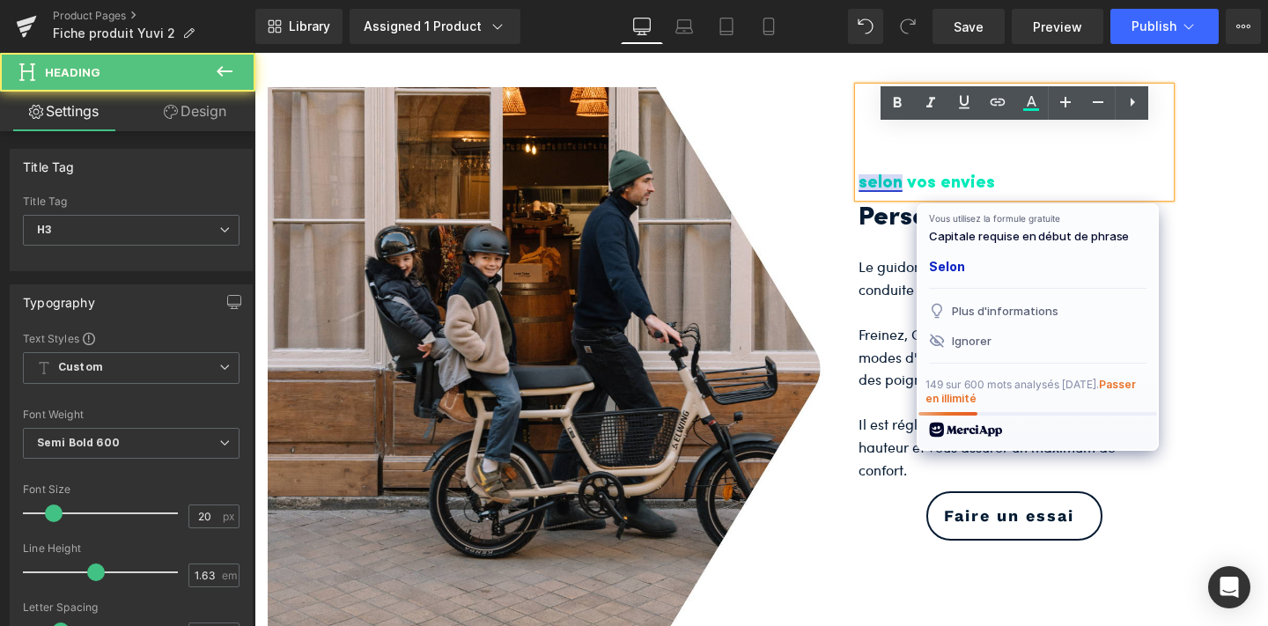
click at [864, 198] on h3 "selon vos envies" at bounding box center [1015, 183] width 312 height 29
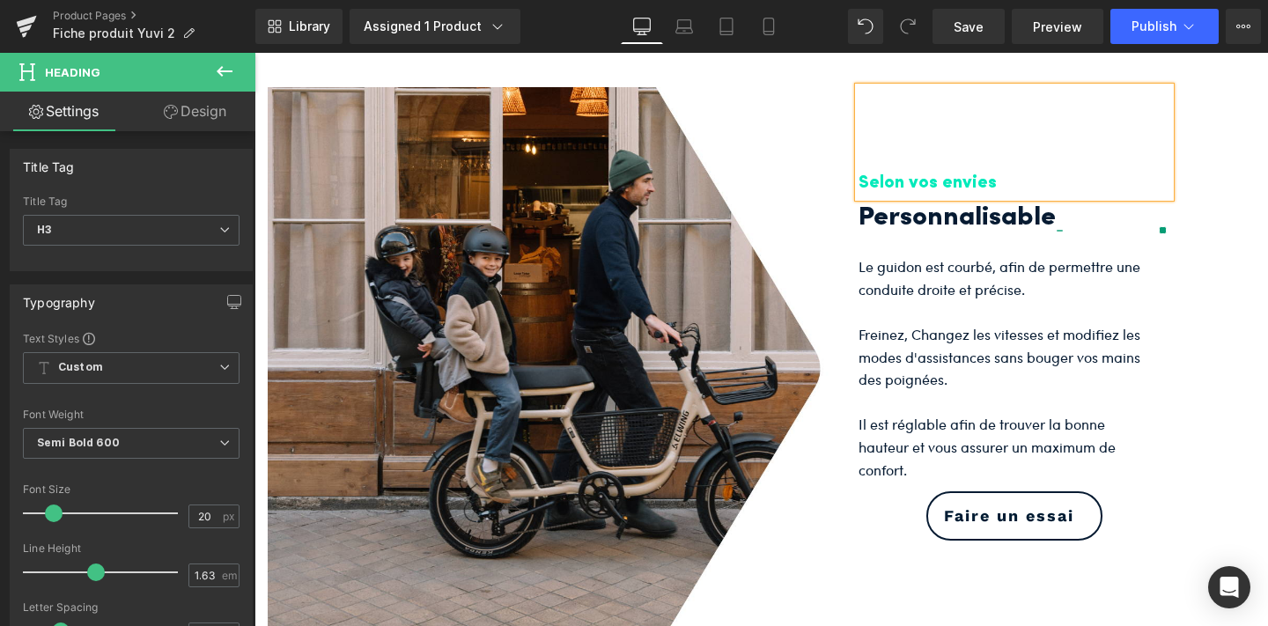
click at [1211, 263] on div "Image Selon vos envies Heading Personnalisable Heading Le guidon est courbé, af…" at bounding box center [762, 369] width 1014 height 617
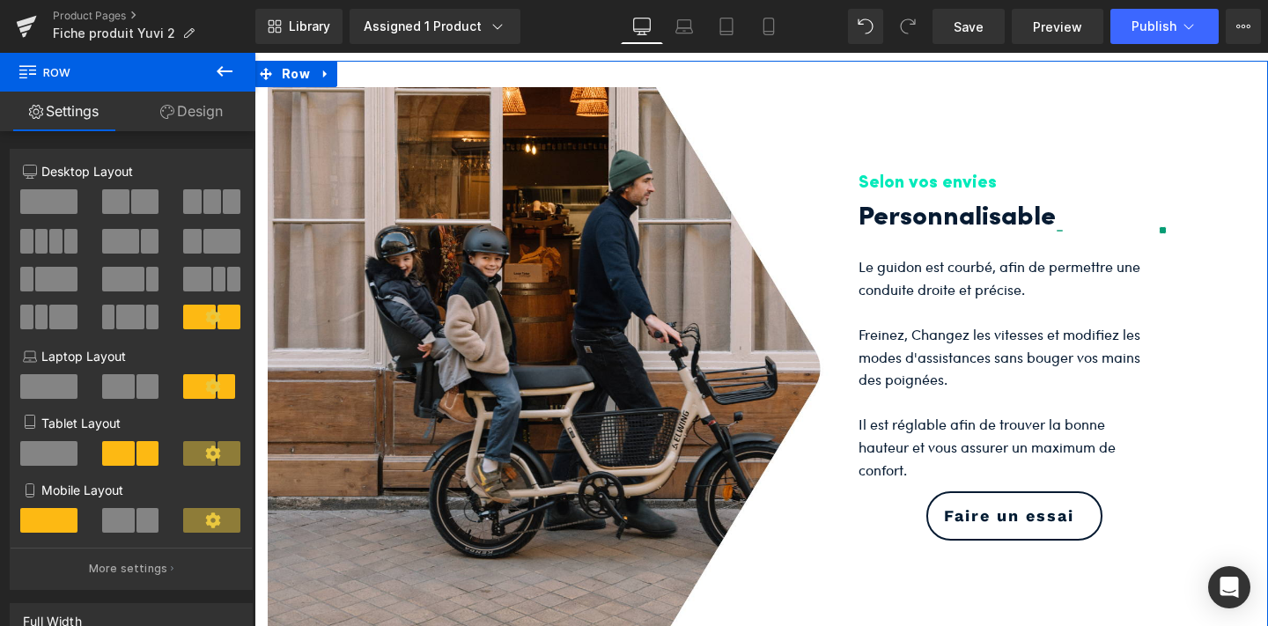
click at [963, 414] on p at bounding box center [1001, 402] width 285 height 23
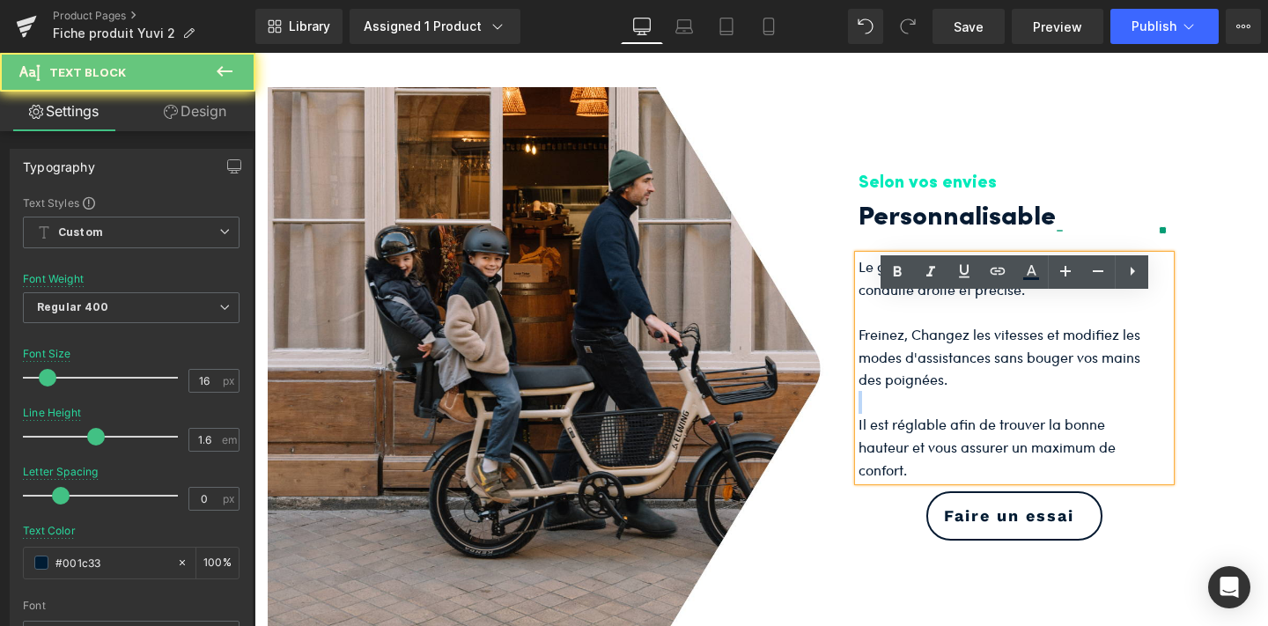
click at [963, 414] on p at bounding box center [1001, 402] width 285 height 23
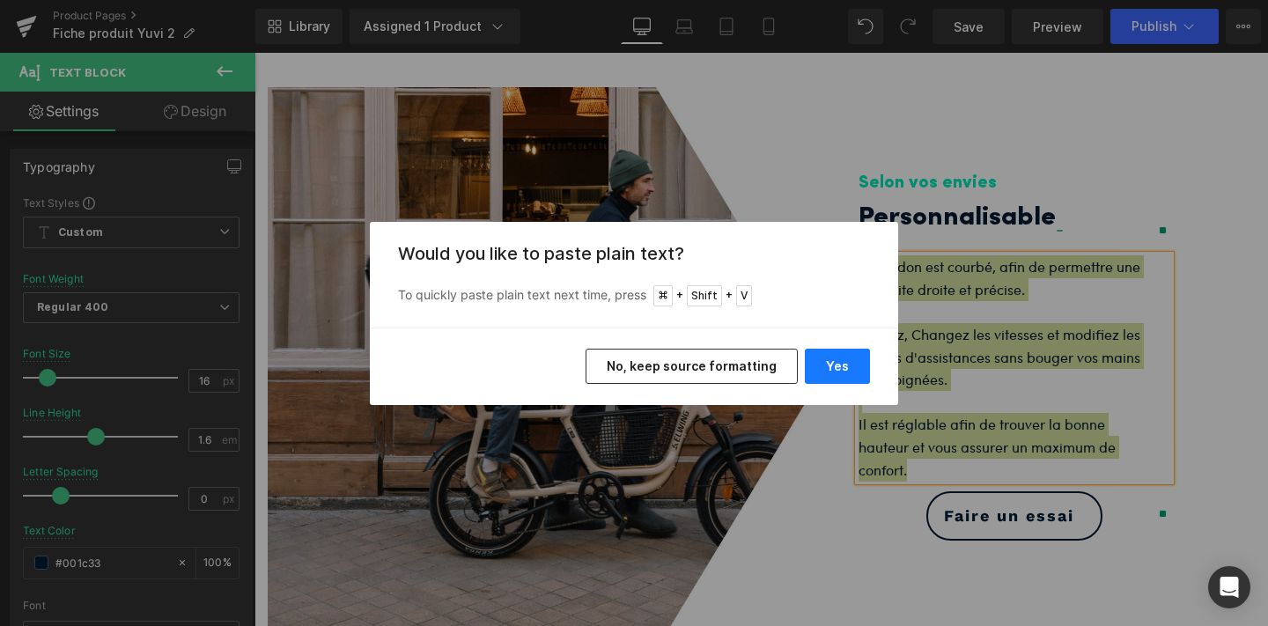
click at [830, 380] on button "Yes" at bounding box center [837, 366] width 65 height 35
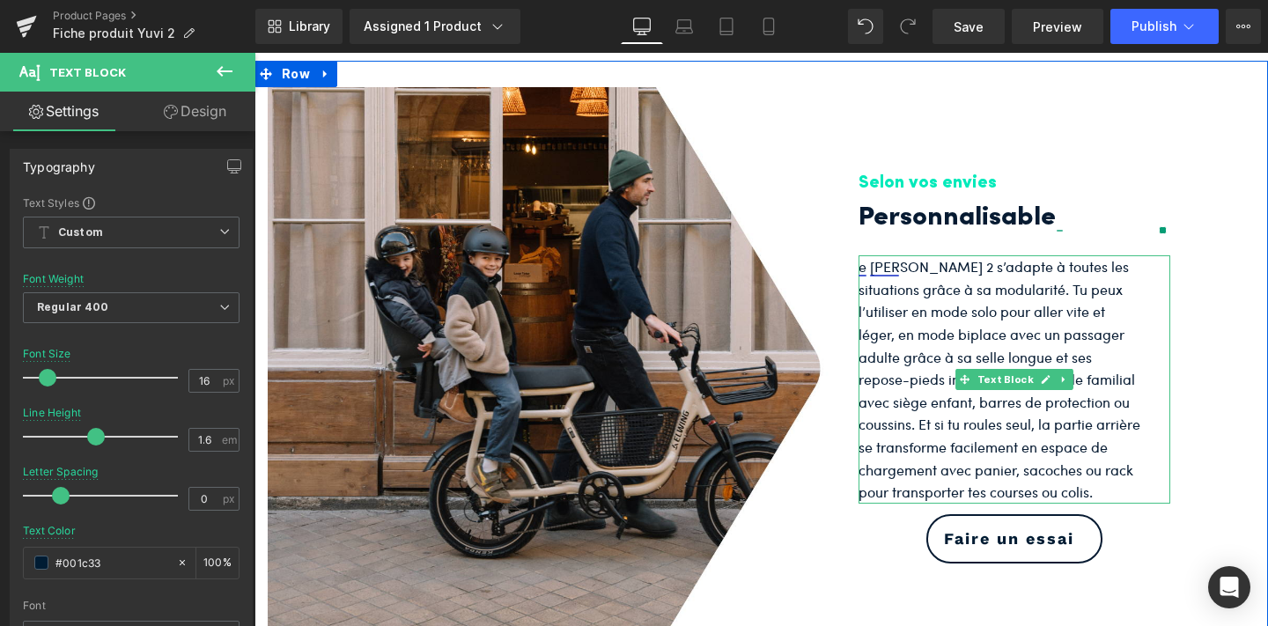
click at [1029, 444] on p "e [PERSON_NAME] 2 s’adapte à toutes les situations grâce à sa modularité. Tu pe…" at bounding box center [1001, 379] width 285 height 248
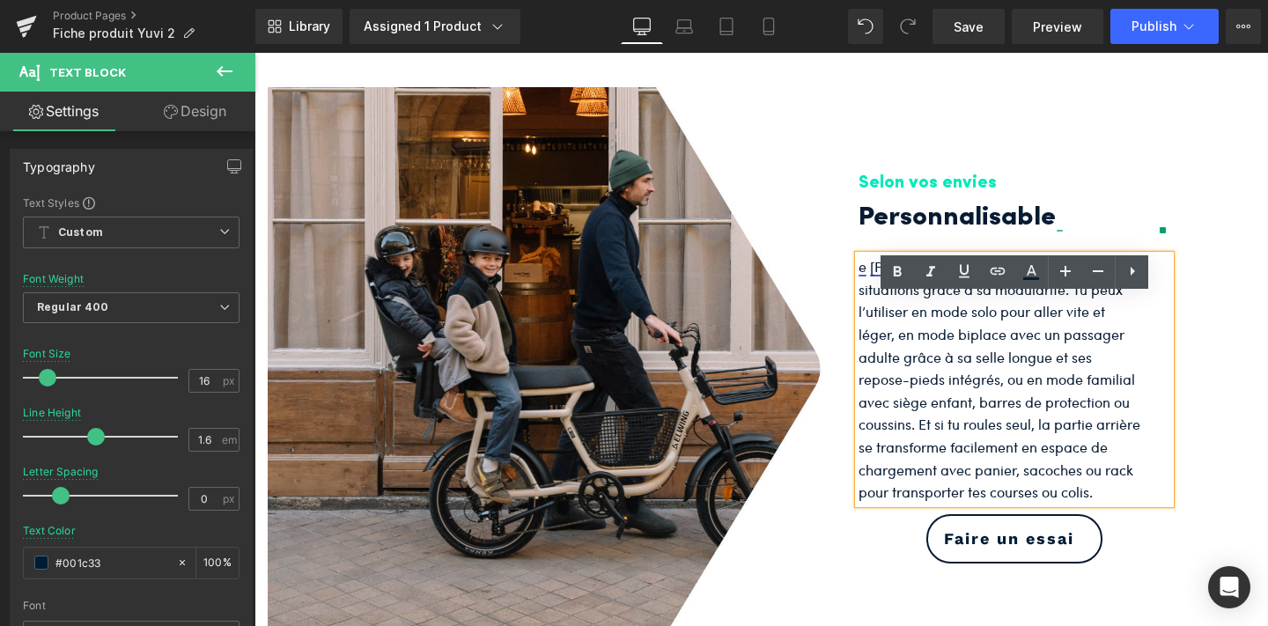
click at [907, 378] on p "e [PERSON_NAME] 2 s’adapte à toutes les situations grâce à sa modularité. Tu pe…" at bounding box center [1001, 379] width 285 height 248
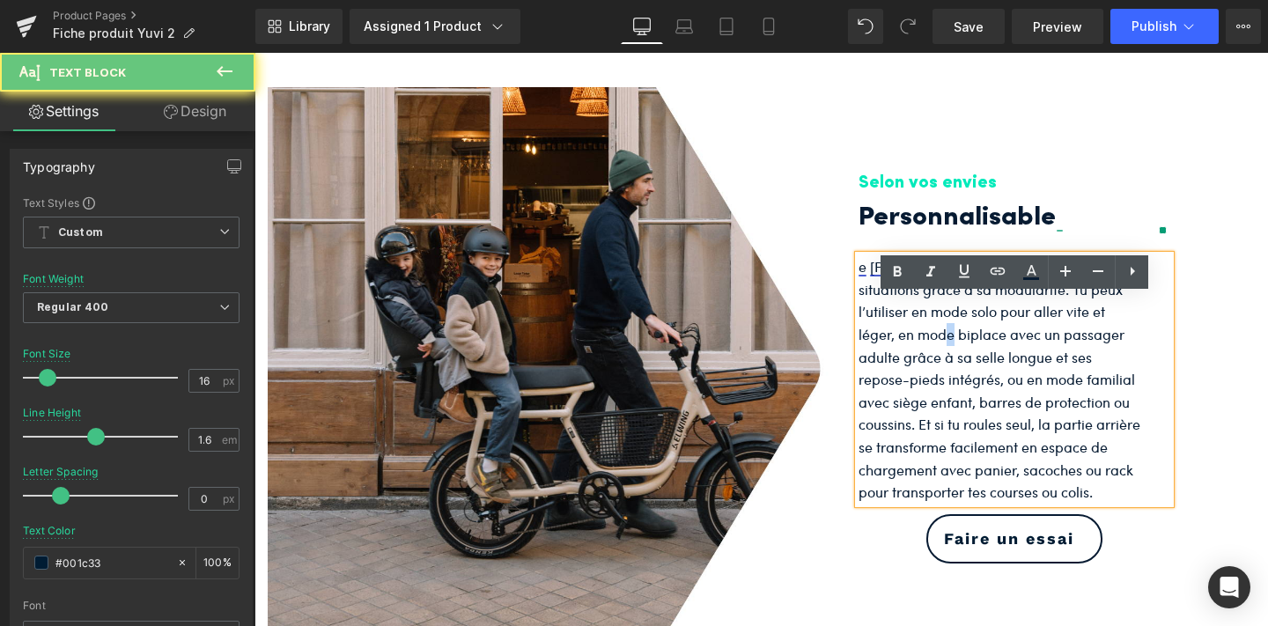
click at [907, 378] on p "e [PERSON_NAME] 2 s’adapte à toutes les situations grâce à sa modularité. Tu pe…" at bounding box center [1001, 379] width 285 height 248
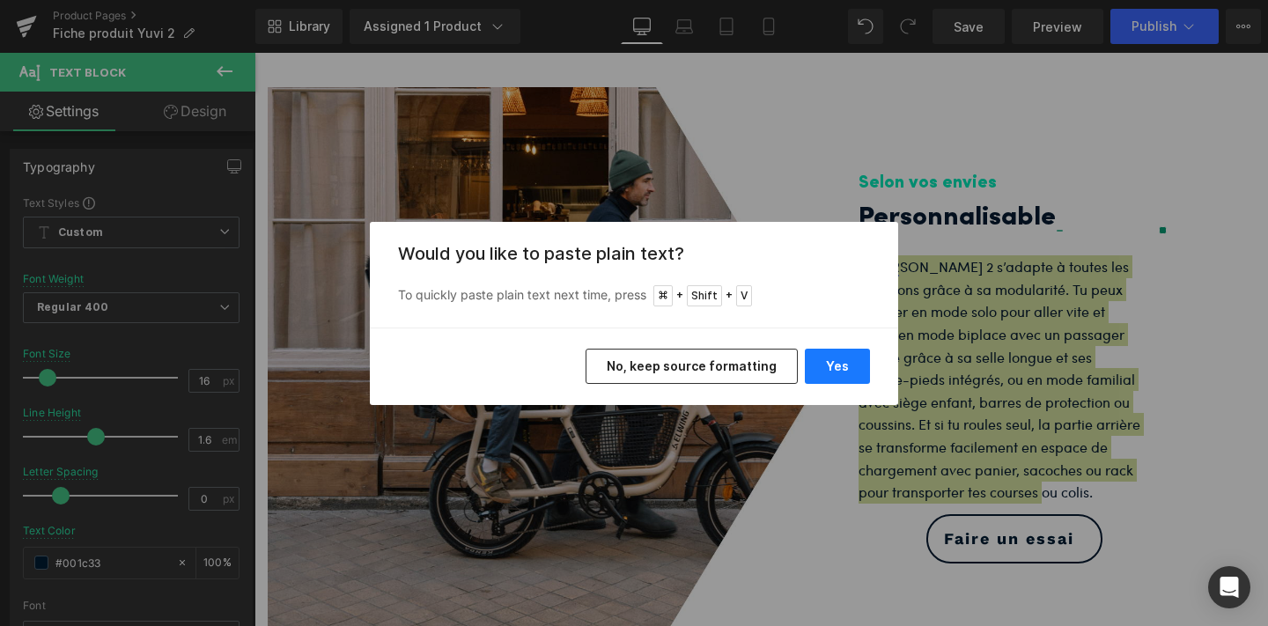
drag, startPoint x: 853, startPoint y: 364, endPoint x: 605, endPoint y: 311, distance: 253.9
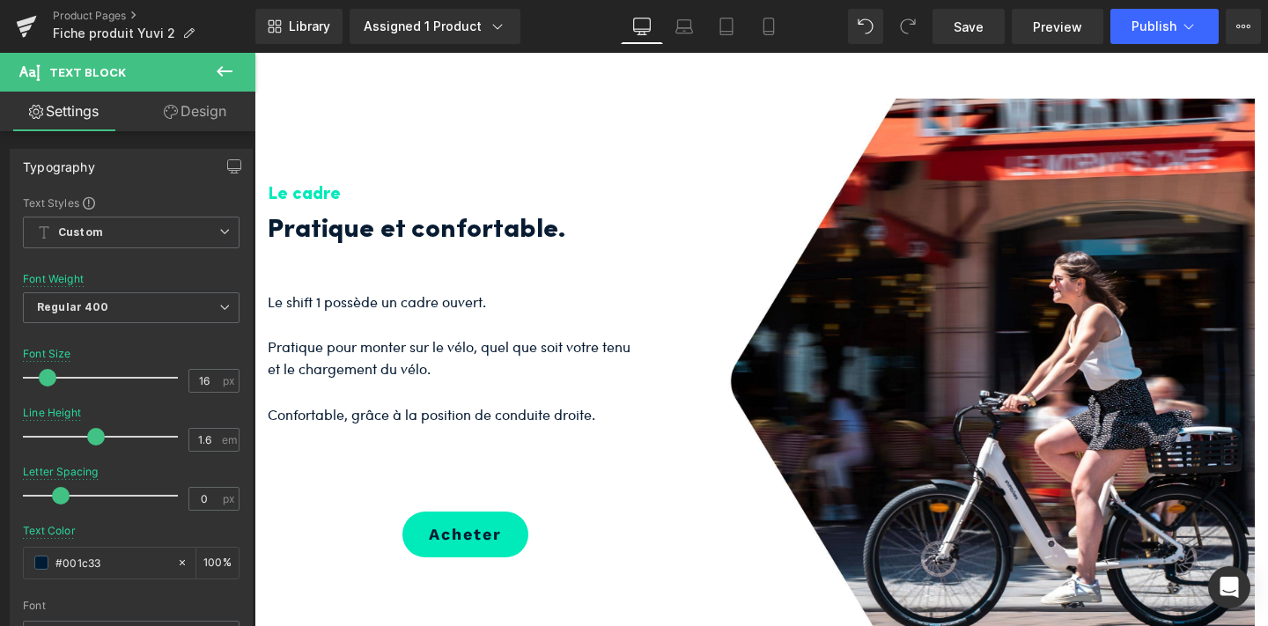
scroll to position [2180, 0]
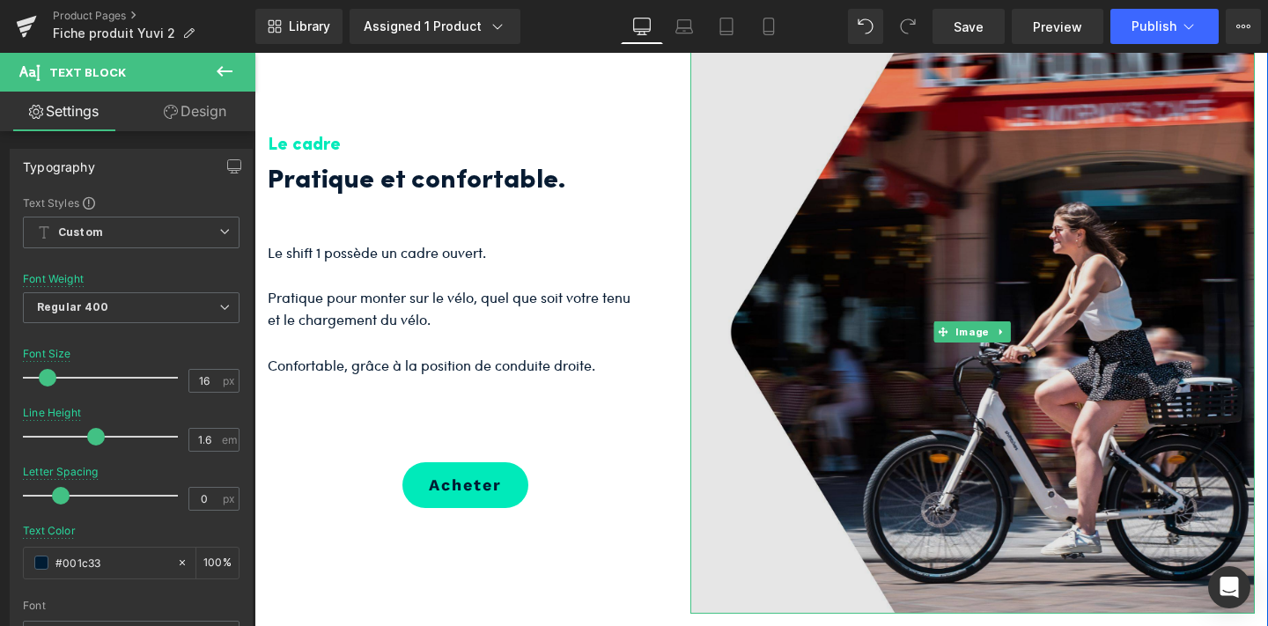
click at [908, 360] on img at bounding box center [972, 331] width 564 height 564
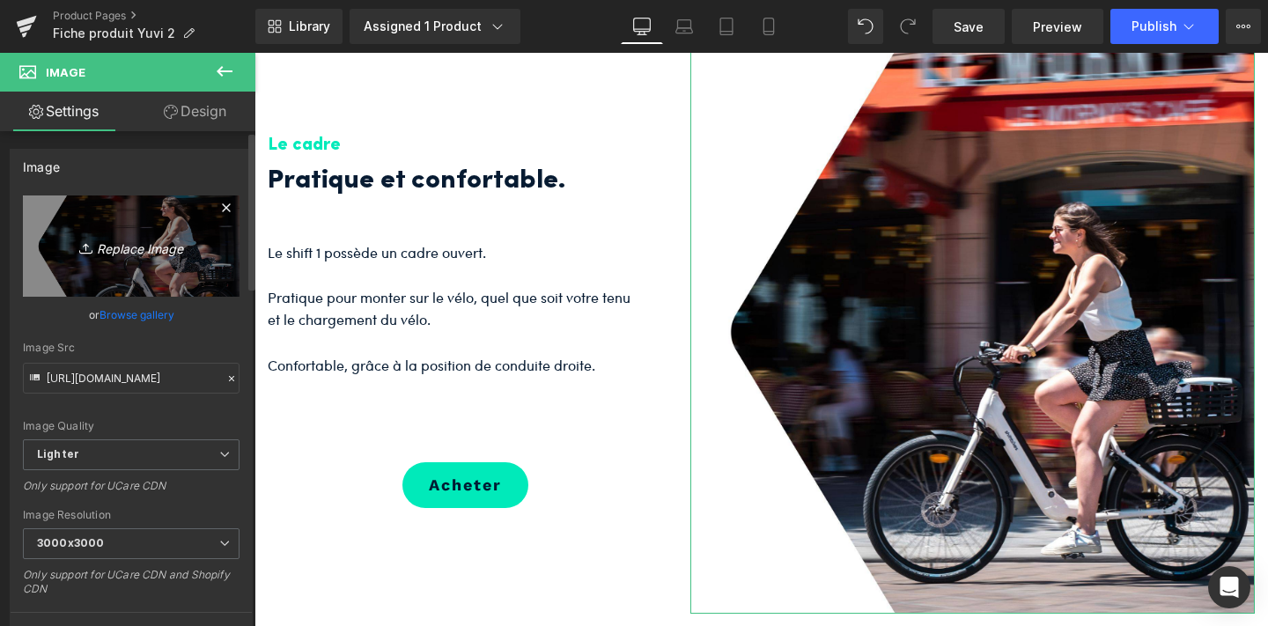
click at [122, 247] on icon "Replace Image" at bounding box center [131, 246] width 141 height 22
type input "C:\fakepath\3.png"
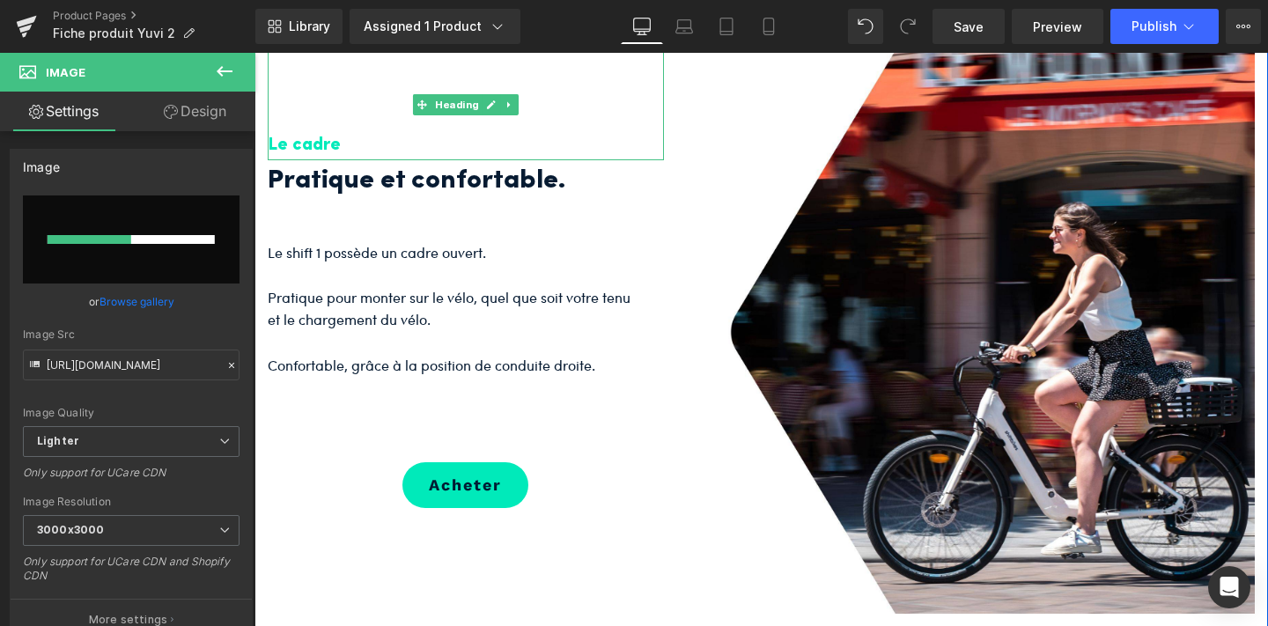
click at [311, 160] on h3 "Le cadre" at bounding box center [466, 145] width 396 height 29
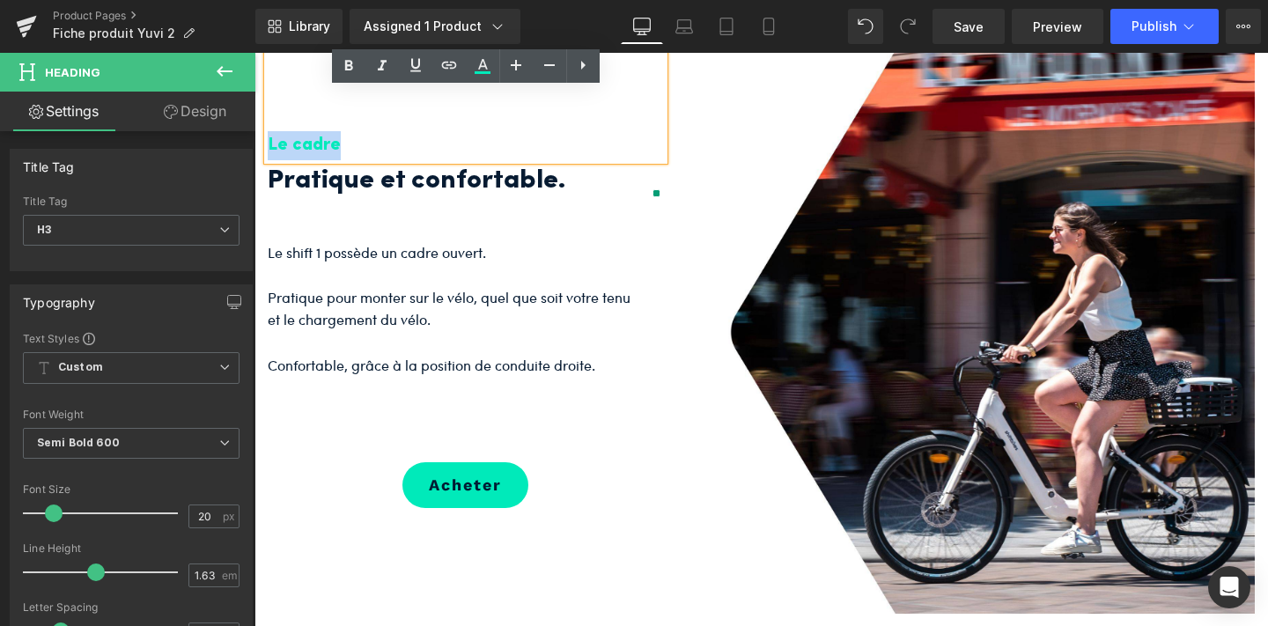
drag, startPoint x: 353, startPoint y: 183, endPoint x: 269, endPoint y: 183, distance: 84.5
click at [269, 160] on h3 "Le cadre" at bounding box center [466, 145] width 396 height 29
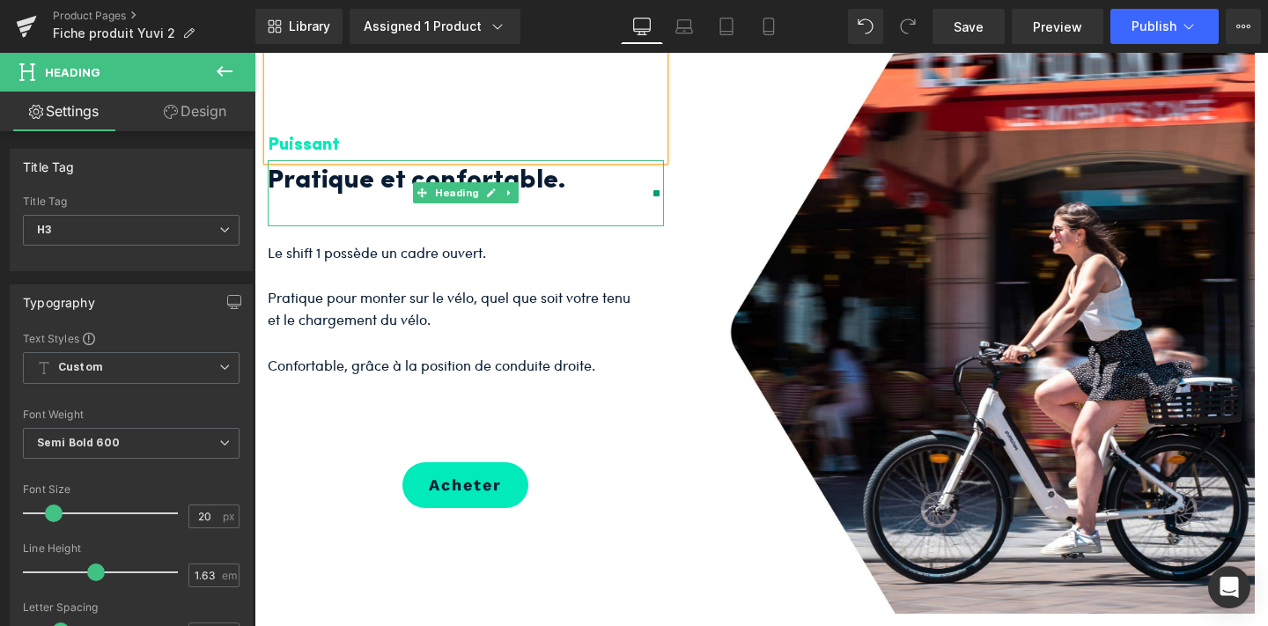
click at [315, 203] on h2 "Pratique et confortable." at bounding box center [453, 181] width 370 height 43
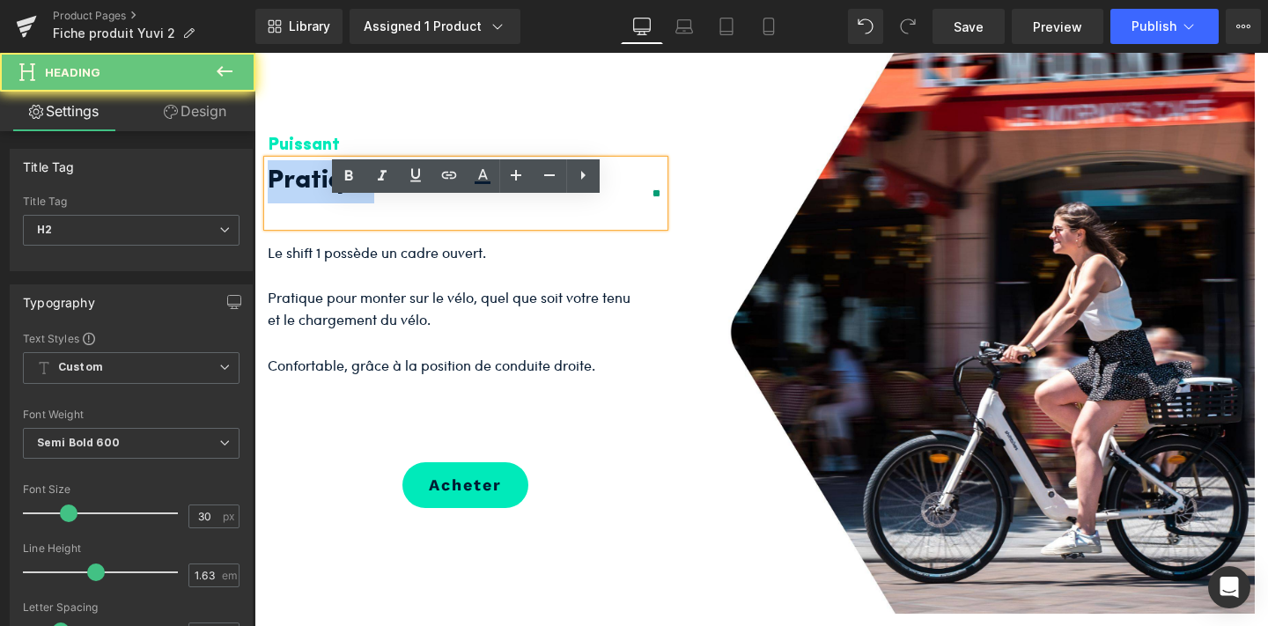
click at [315, 203] on h2 "Pratique et confortable." at bounding box center [453, 181] width 370 height 43
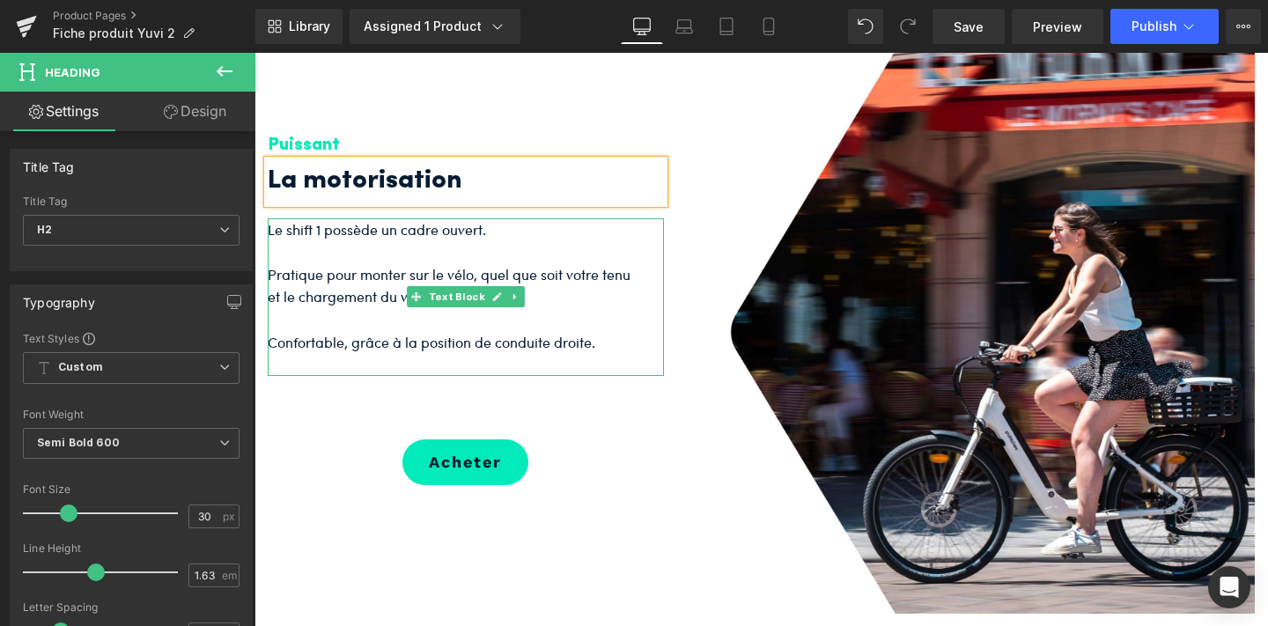
click at [502, 263] on p at bounding box center [453, 251] width 370 height 23
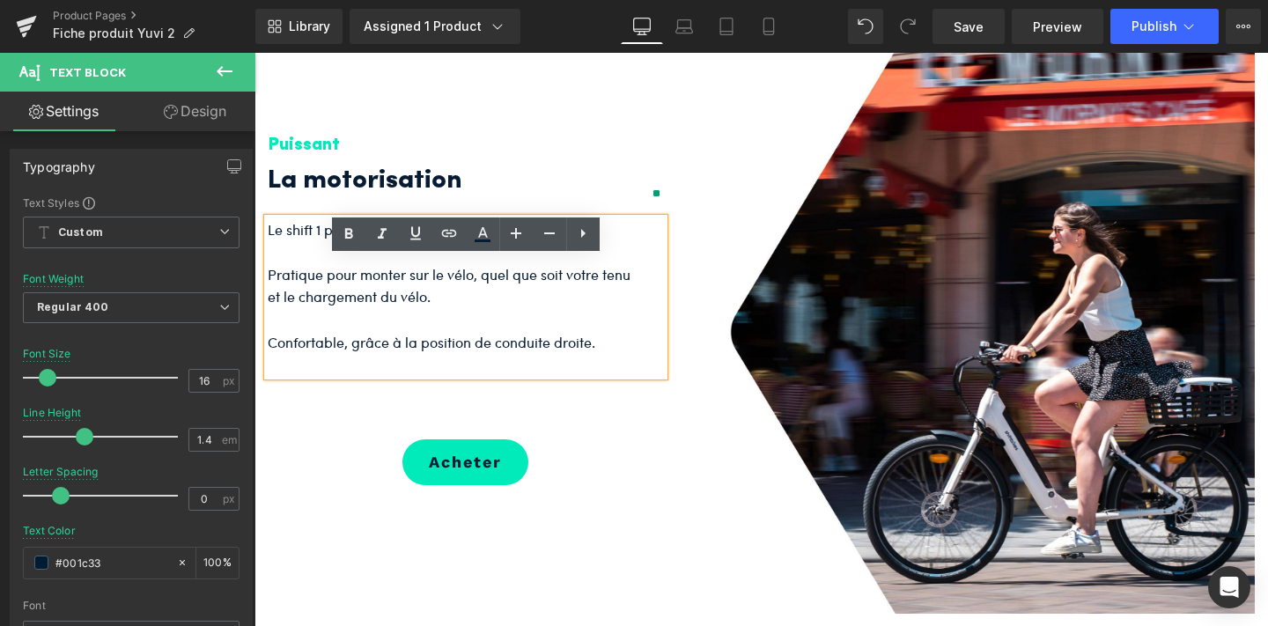
click at [473, 331] on p at bounding box center [453, 319] width 370 height 23
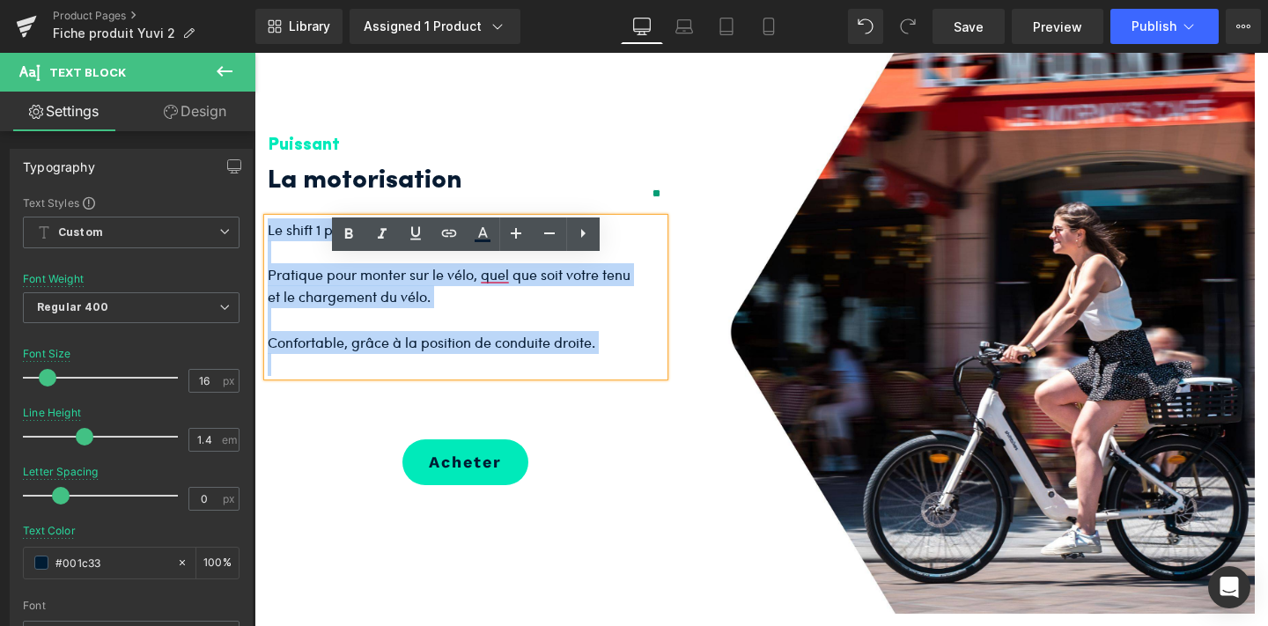
drag, startPoint x: 604, startPoint y: 395, endPoint x: 268, endPoint y: 271, distance: 358.3
click at [268, 271] on div "Le shift 1 possède un cadre ouvert. Pratique pour monter sur le vélo, quel que …" at bounding box center [466, 297] width 396 height 158
